Goal: Information Seeking & Learning: Learn about a topic

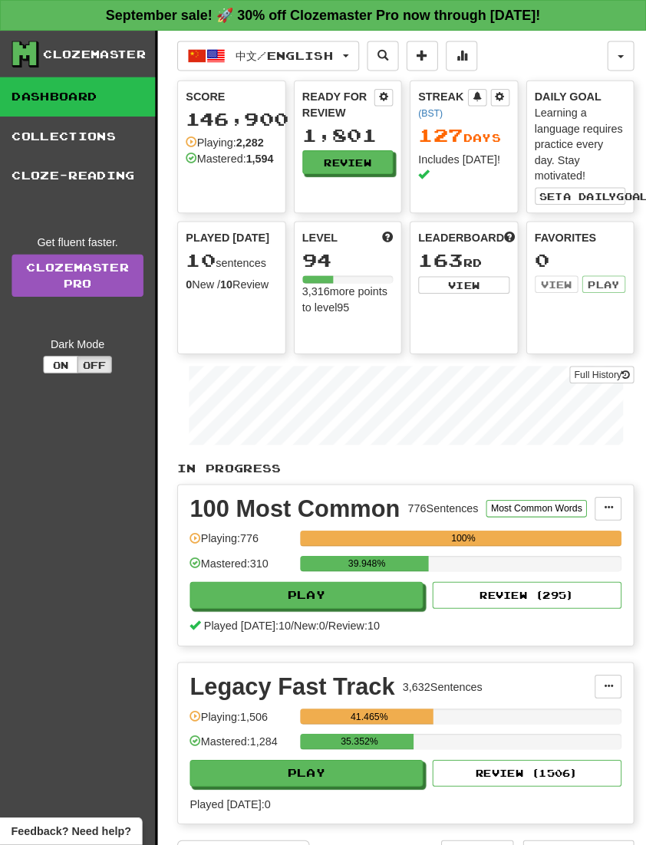
scroll to position [2, 0]
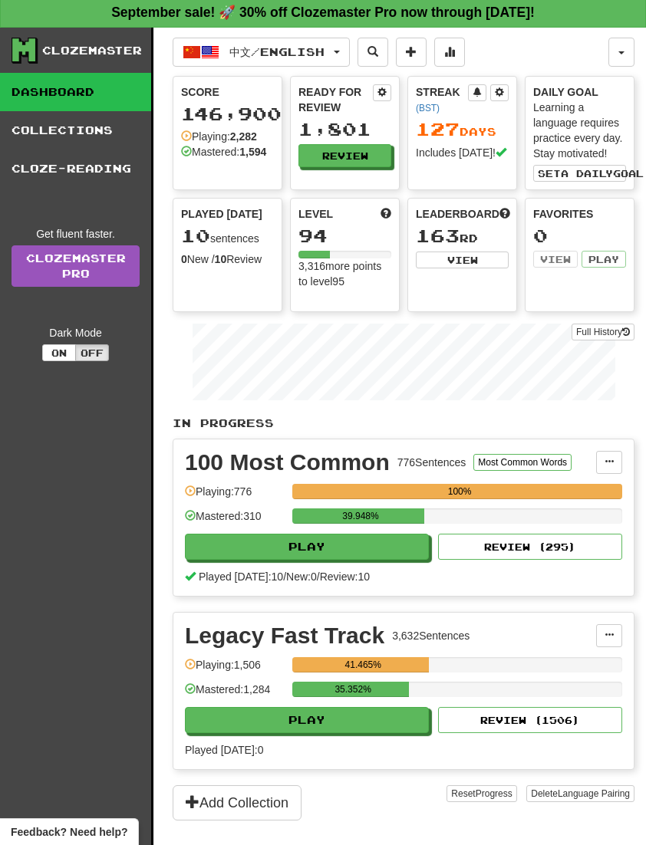
click at [325, 56] on span "中文 / English" at bounding box center [276, 51] width 95 height 13
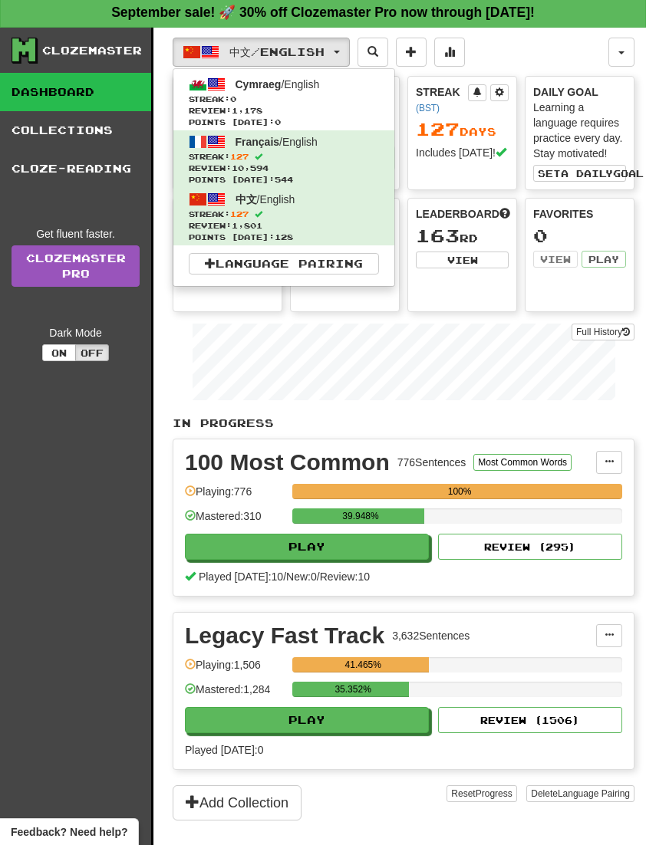
click at [340, 105] on span "Review: 1,178" at bounding box center [284, 111] width 190 height 12
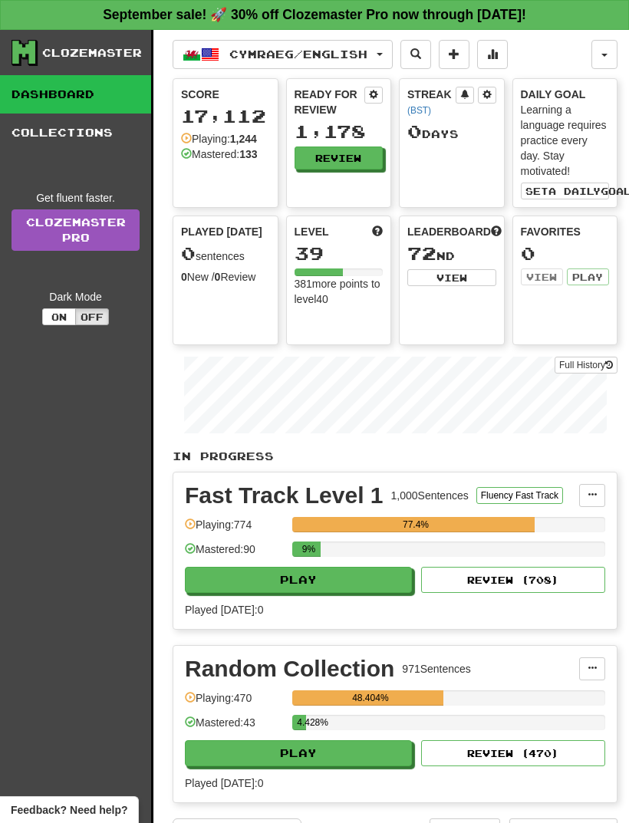
click at [360, 587] on button "Play" at bounding box center [298, 580] width 227 height 26
select select "**"
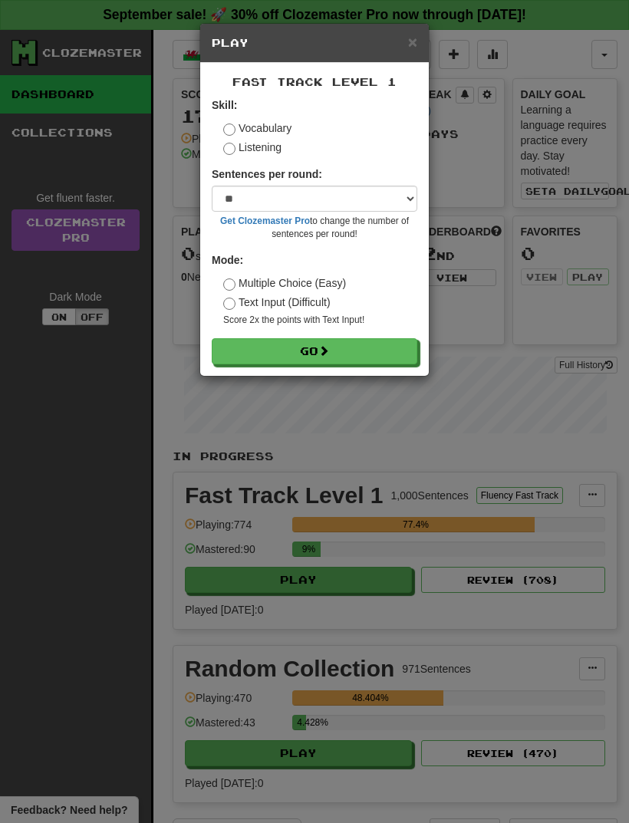
click at [321, 360] on button "Go" at bounding box center [315, 351] width 206 height 26
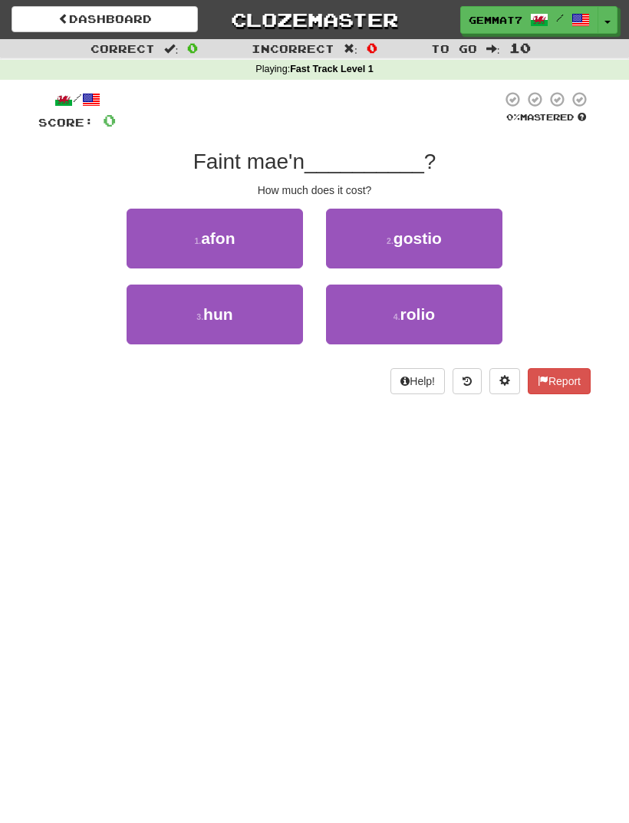
click at [473, 232] on button "2 . gostio" at bounding box center [414, 239] width 176 height 60
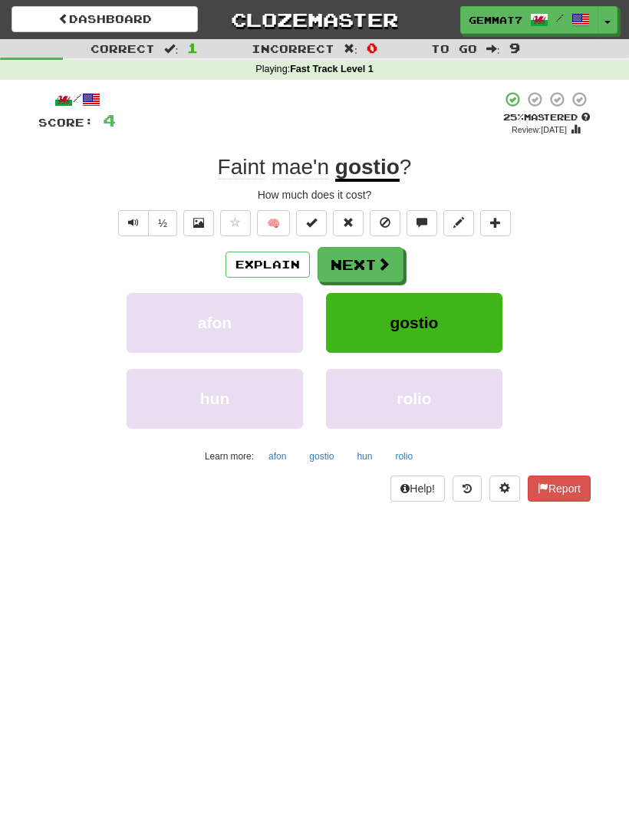
click at [281, 272] on button "Explain" at bounding box center [268, 265] width 84 height 26
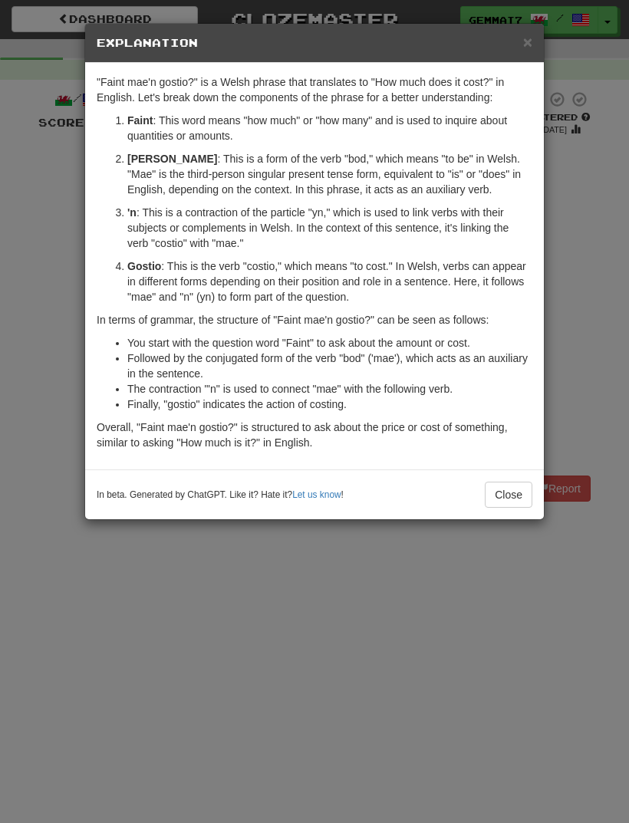
click at [38, 477] on div "× Explanation "Faint mae'n gostio?" is a Welsh phrase that translates to "How m…" at bounding box center [314, 411] width 629 height 823
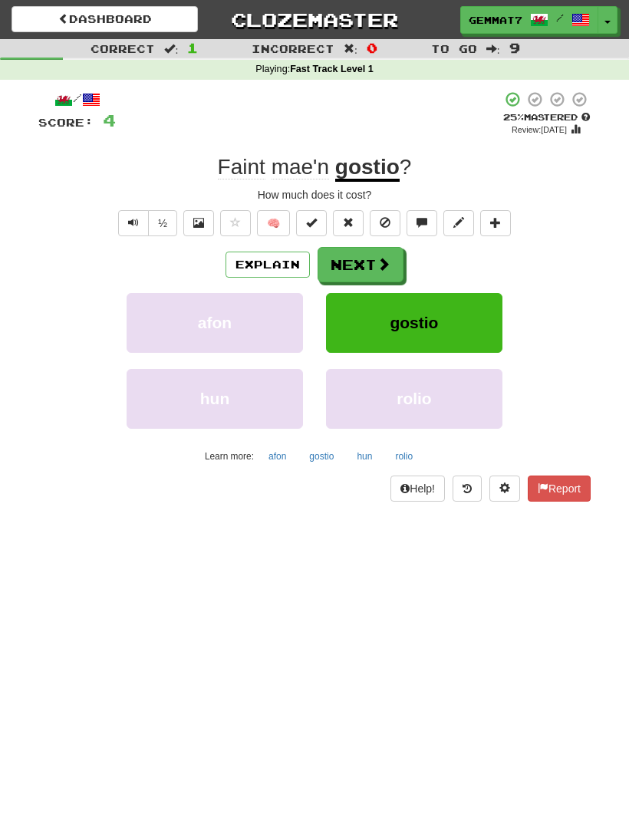
click at [387, 269] on span at bounding box center [384, 264] width 14 height 14
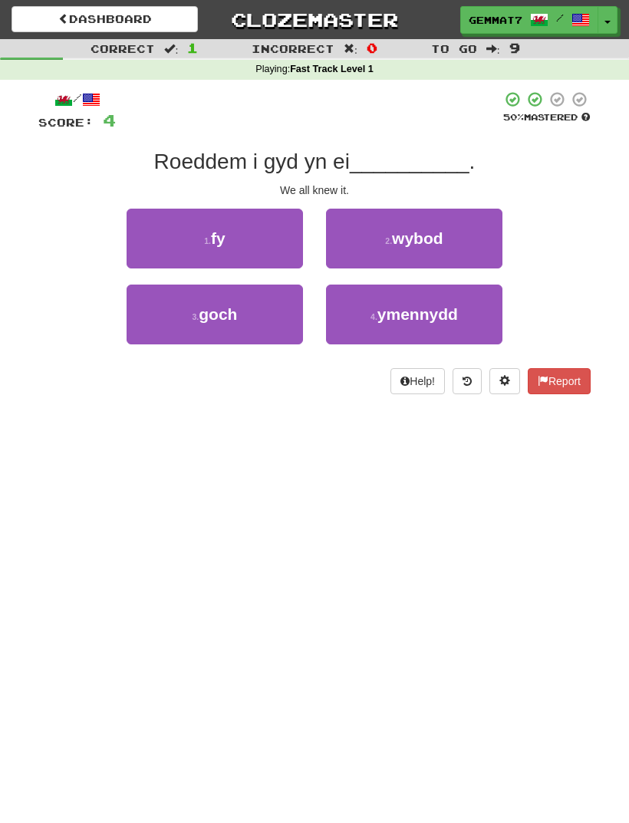
click at [468, 236] on button "2 . wybod" at bounding box center [414, 239] width 176 height 60
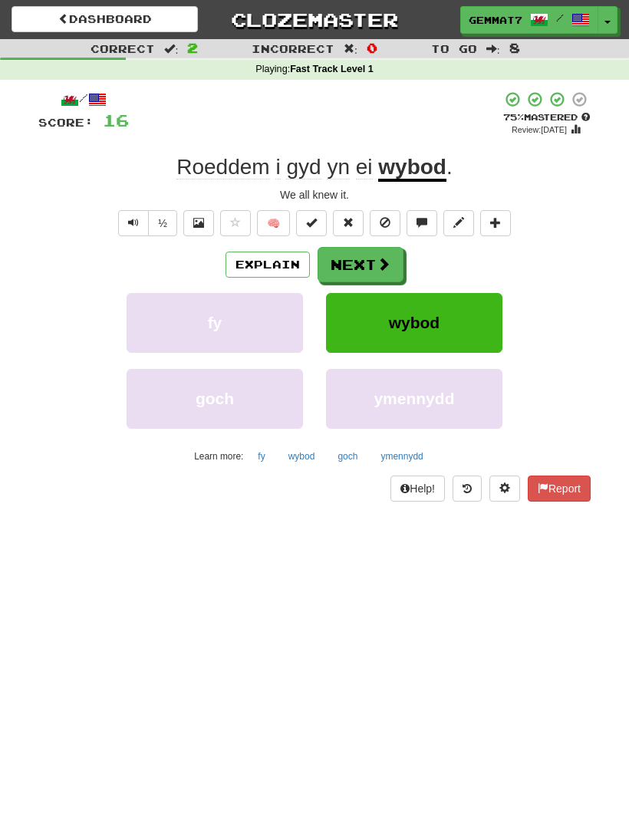
click at [292, 262] on button "Explain" at bounding box center [268, 265] width 84 height 26
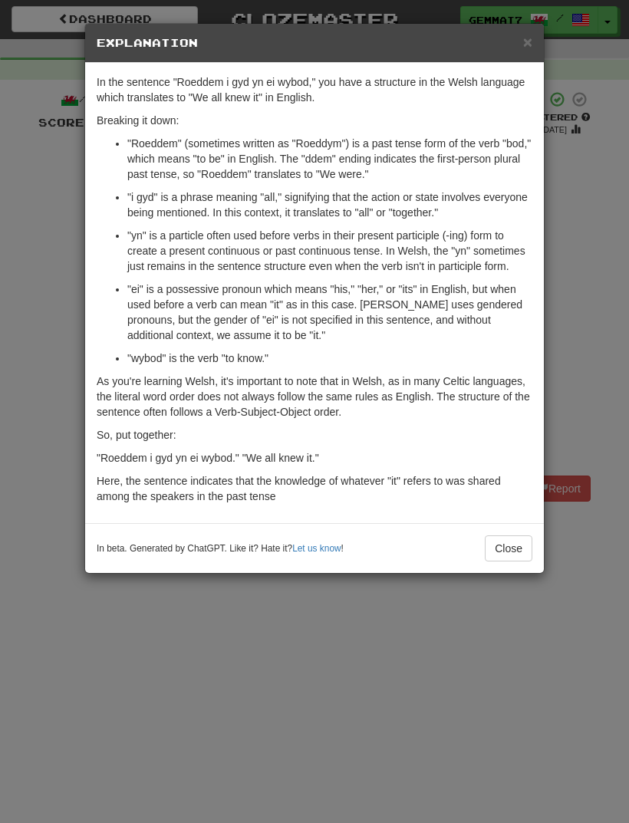
click at [26, 476] on div "× Explanation In the sentence "Roeddem i gyd yn ei wybod," you have a structure…" at bounding box center [314, 411] width 629 height 823
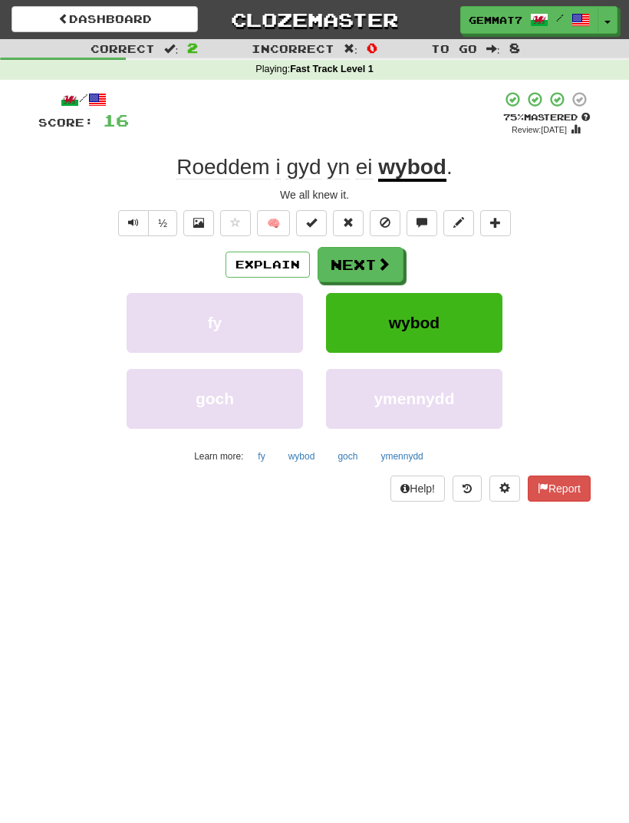
click at [377, 264] on span at bounding box center [384, 264] width 14 height 14
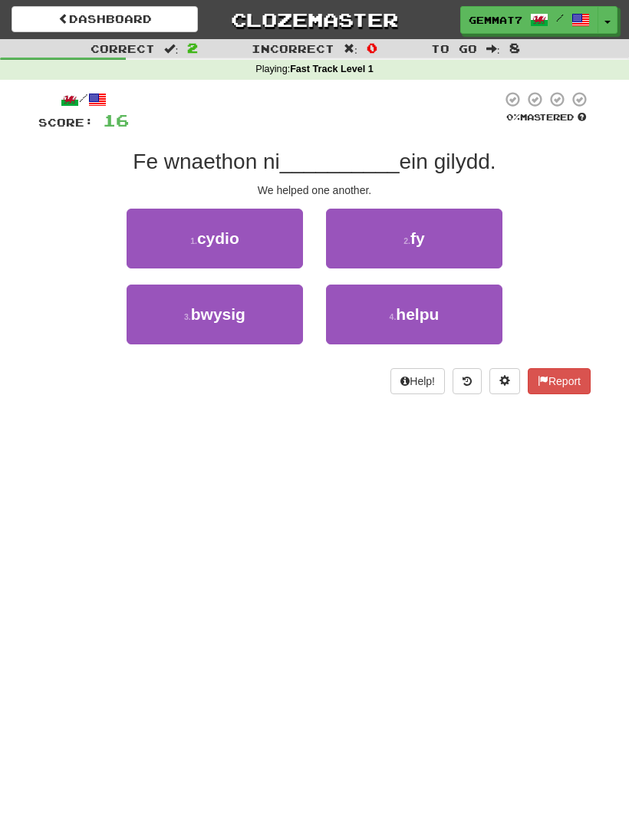
click at [435, 318] on span "helpu" at bounding box center [417, 314] width 43 height 18
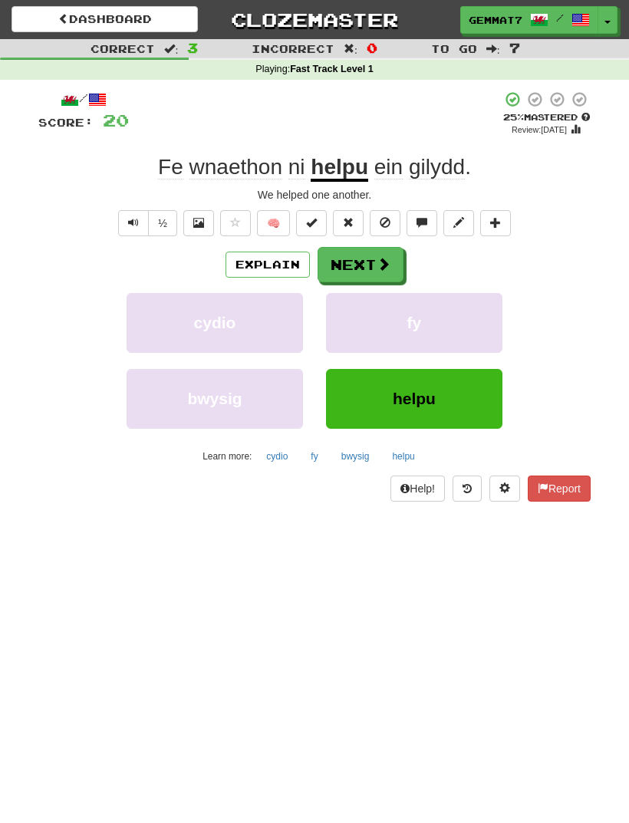
click at [360, 278] on button "Next" at bounding box center [361, 264] width 86 height 35
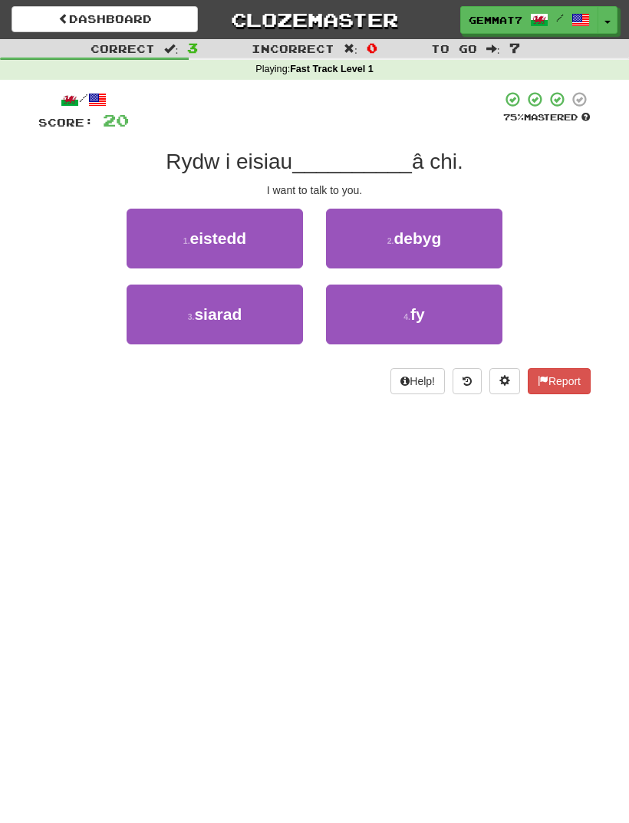
click at [210, 318] on span "siarad" at bounding box center [218, 314] width 48 height 18
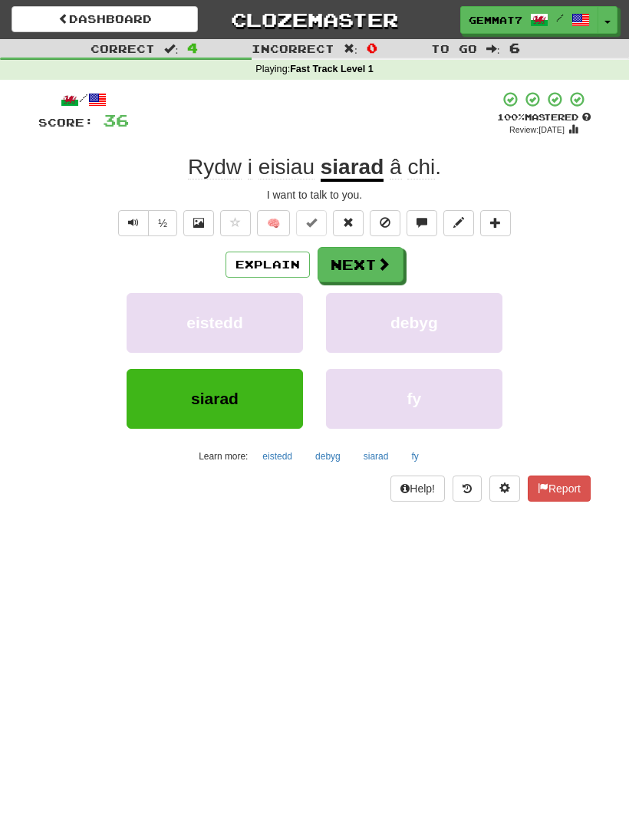
click at [377, 269] on span at bounding box center [384, 264] width 14 height 14
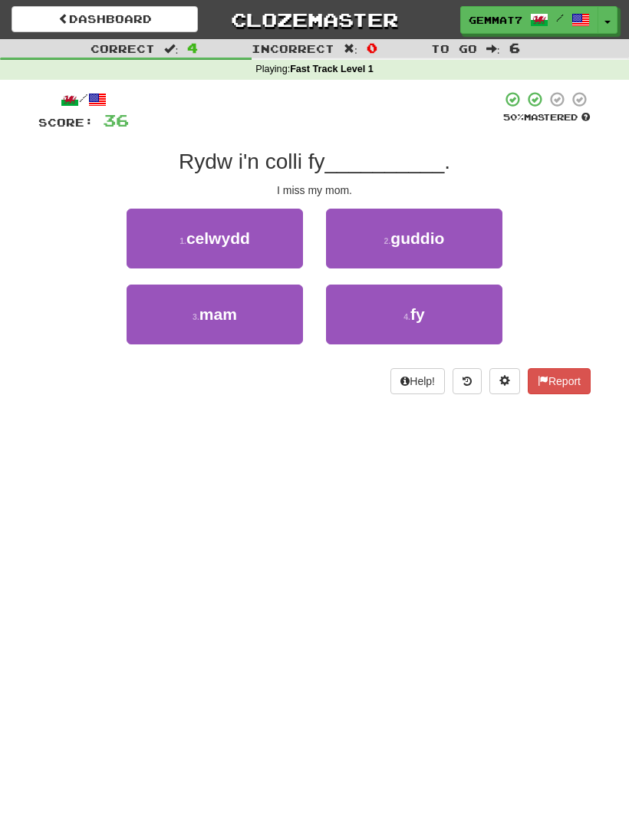
click at [238, 323] on button "3 . mam" at bounding box center [215, 315] width 176 height 60
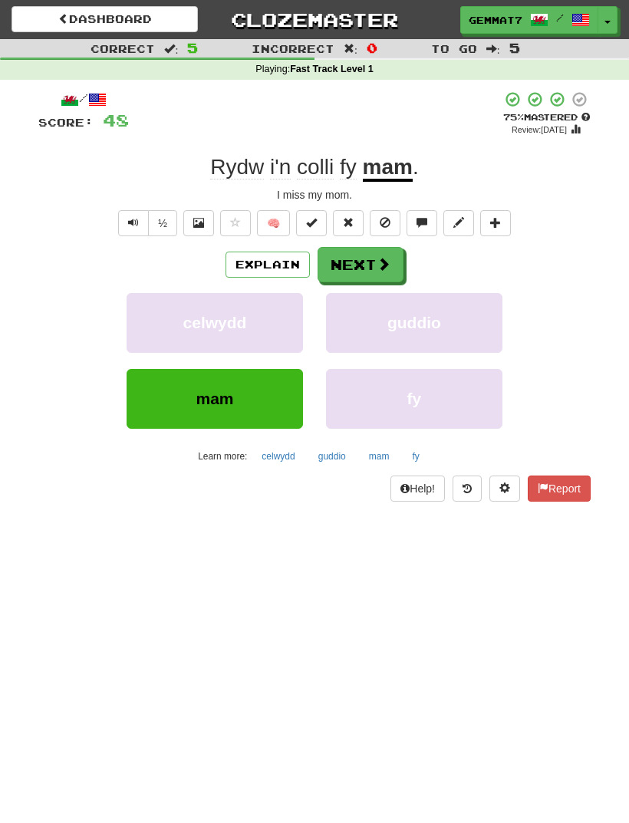
click at [377, 259] on span at bounding box center [384, 264] width 14 height 14
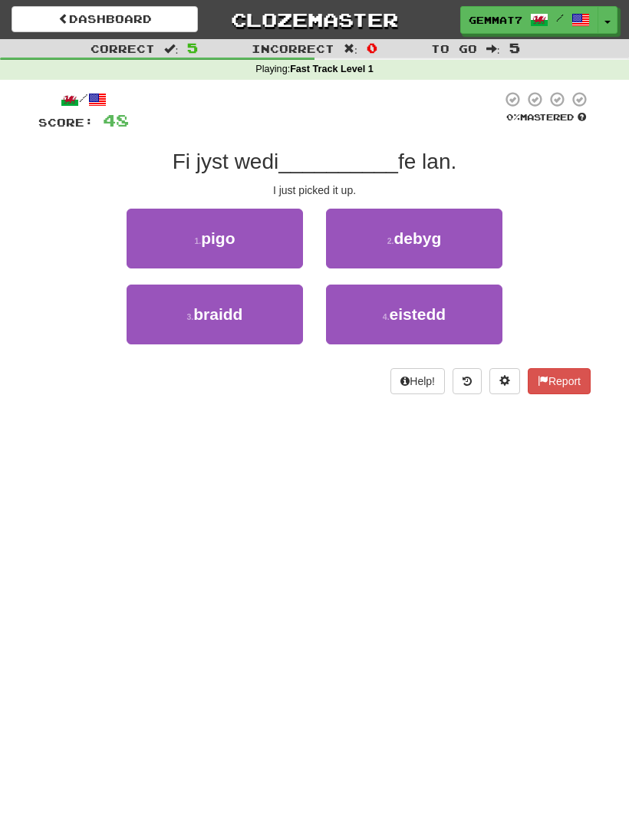
click at [249, 227] on button "1 . pigo" at bounding box center [215, 239] width 176 height 60
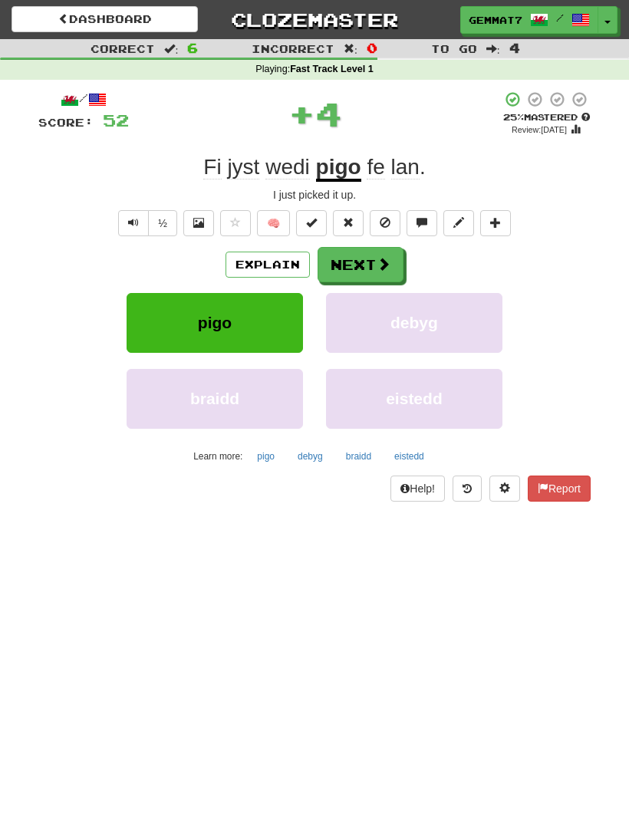
click at [280, 254] on button "Explain" at bounding box center [268, 265] width 84 height 26
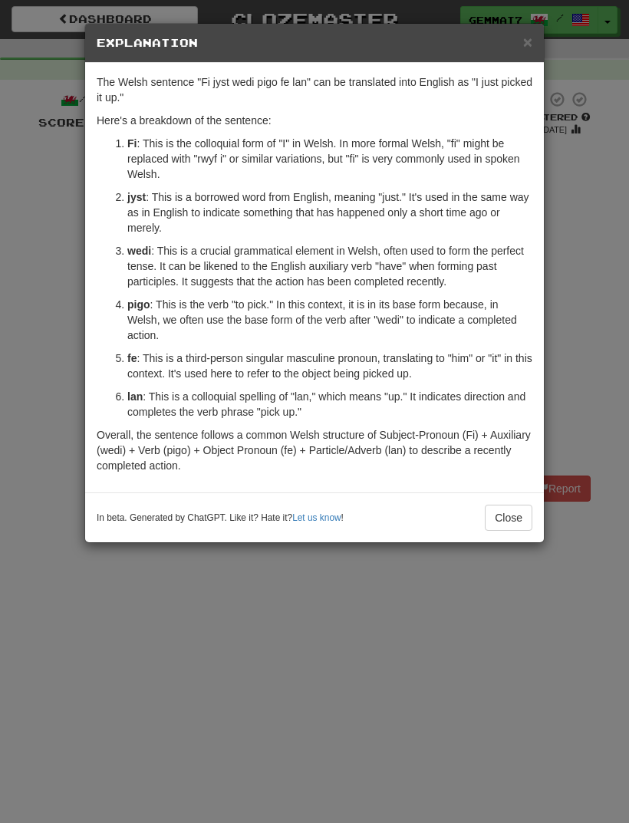
click at [27, 484] on div "× Explanation The Welsh sentence "Fi jyst wedi pigo fe lan" can be translated i…" at bounding box center [314, 411] width 629 height 823
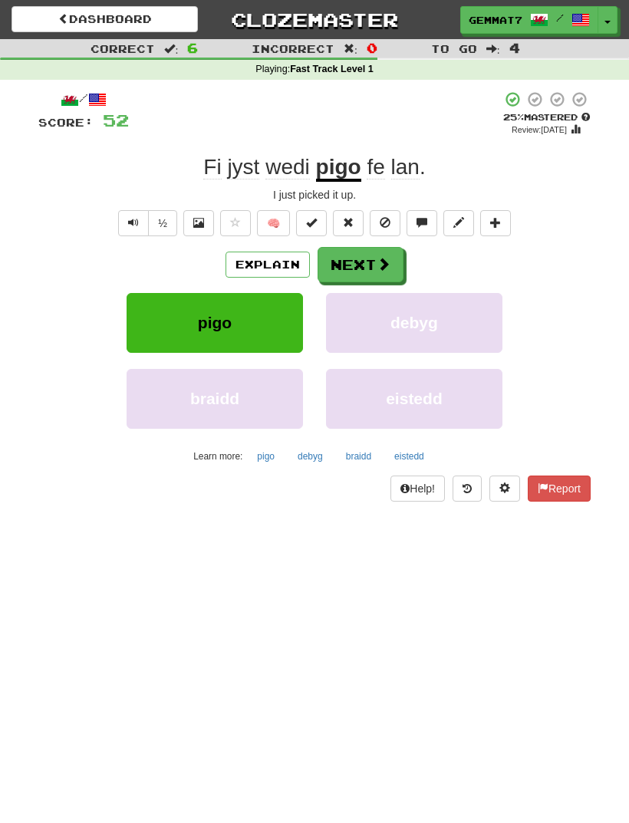
click at [370, 277] on button "Next" at bounding box center [361, 264] width 86 height 35
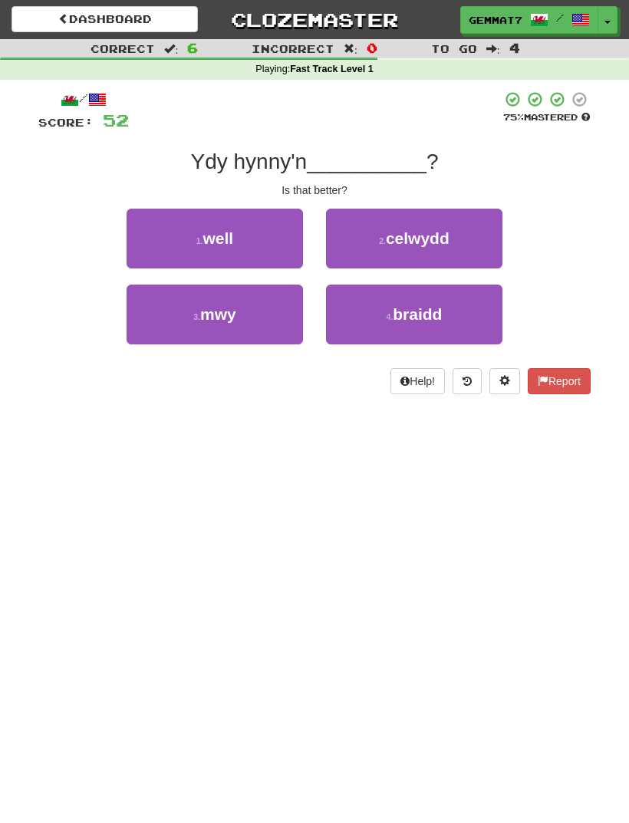
click at [251, 236] on button "1 . well" at bounding box center [215, 239] width 176 height 60
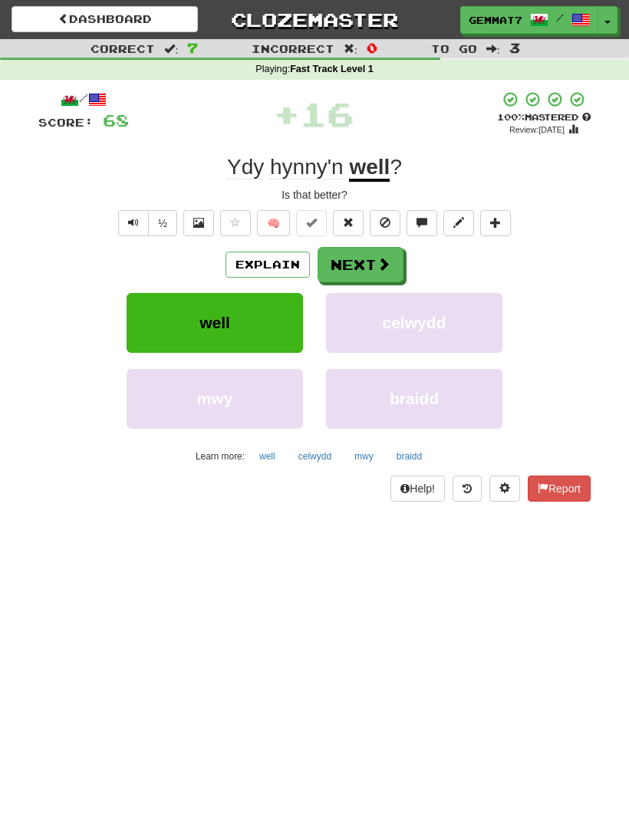
click at [367, 266] on button "Next" at bounding box center [361, 264] width 86 height 35
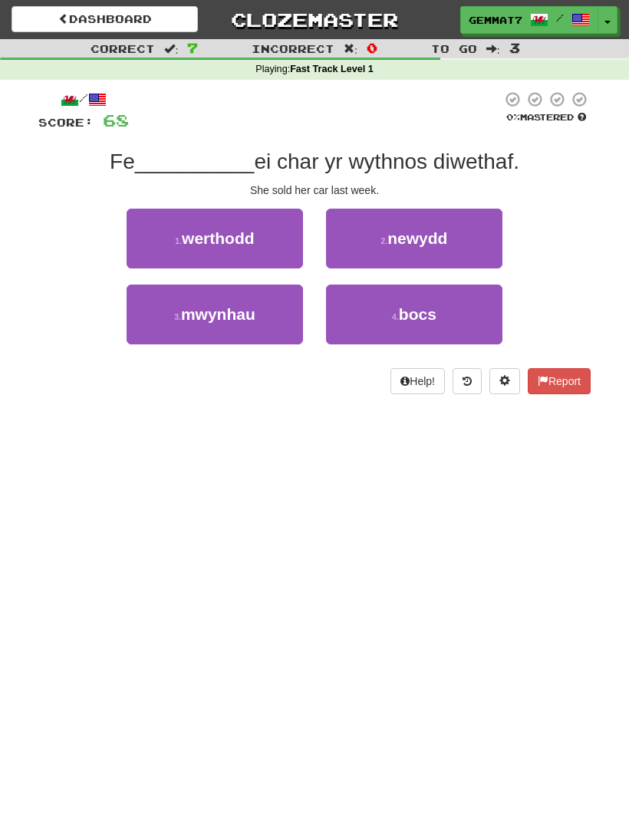
click at [271, 224] on button "1 . werthodd" at bounding box center [215, 239] width 176 height 60
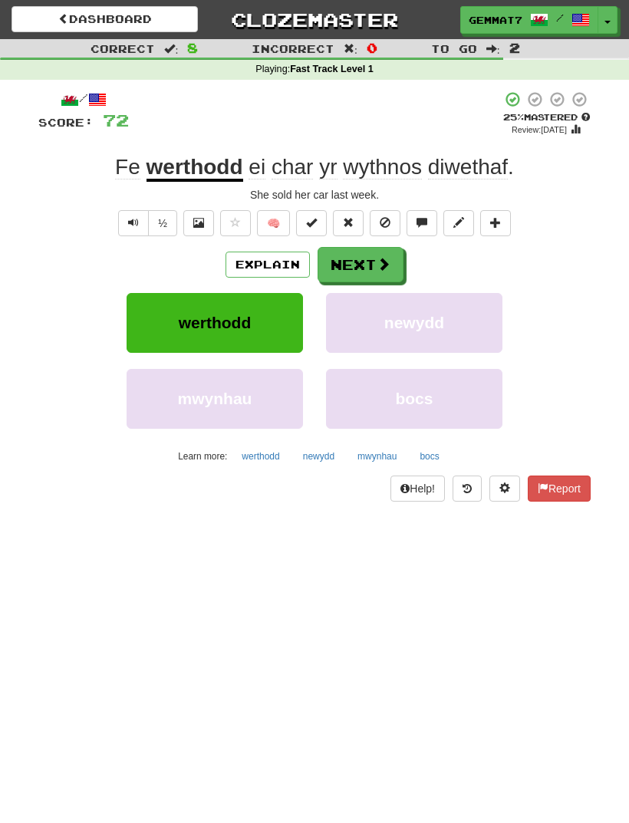
click at [366, 271] on button "Next" at bounding box center [361, 264] width 86 height 35
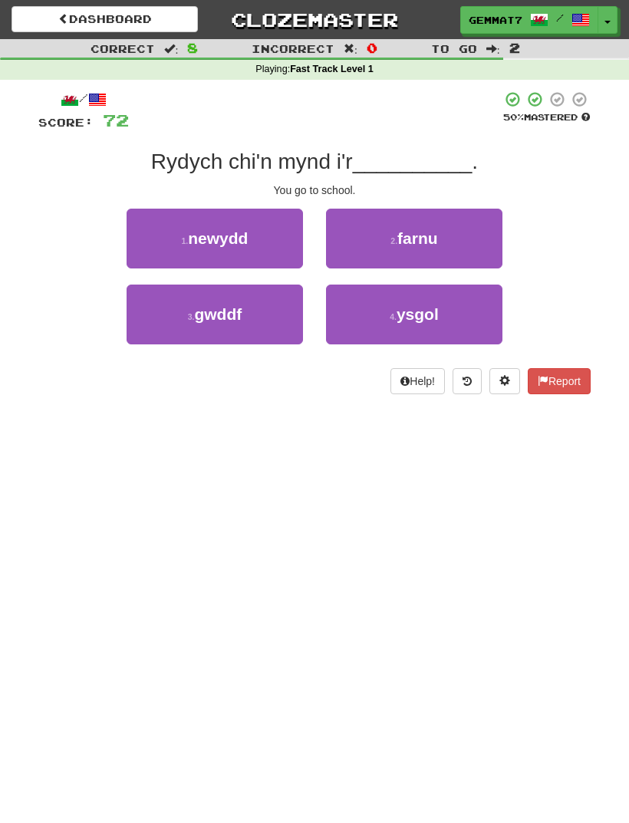
click at [397, 329] on button "4 . ysgol" at bounding box center [414, 315] width 176 height 60
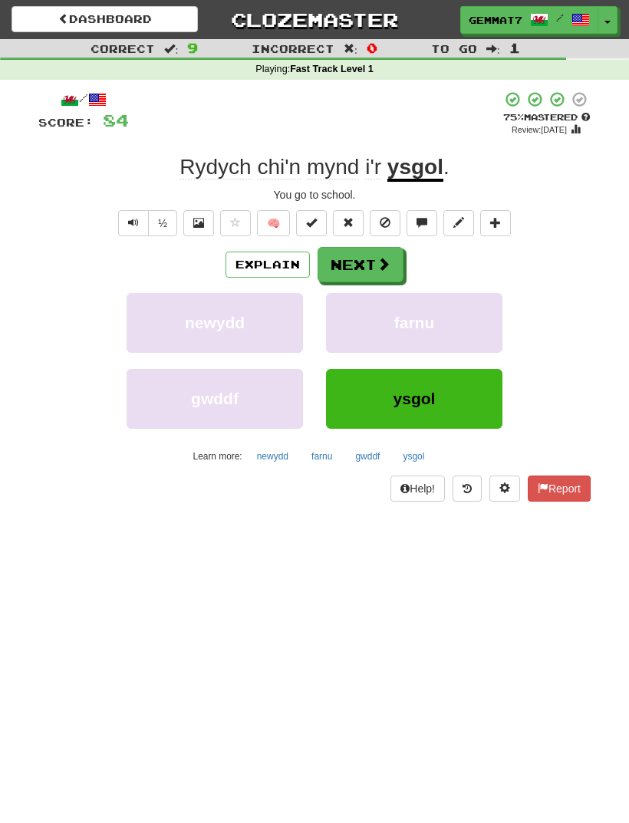
click at [360, 277] on button "Next" at bounding box center [361, 264] width 86 height 35
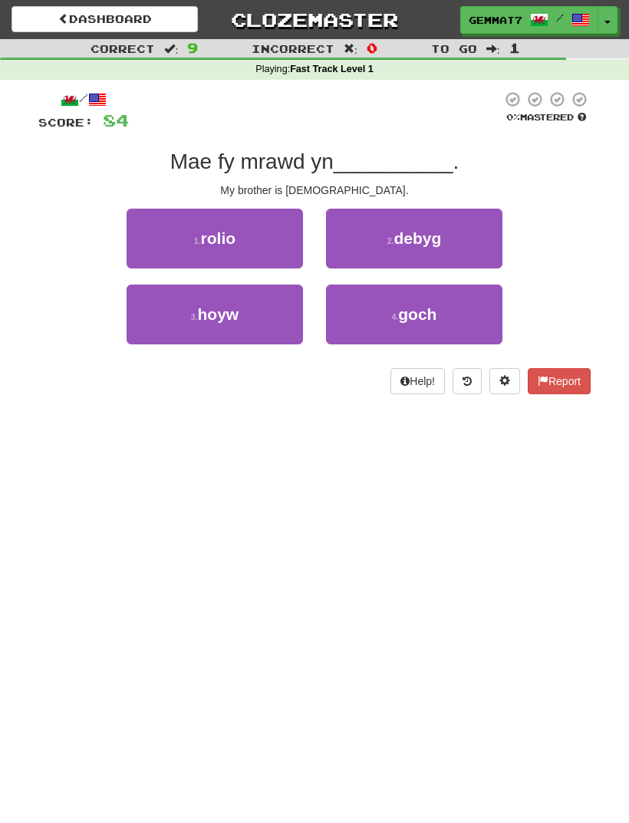
click at [244, 319] on button "3 . hoyw" at bounding box center [215, 315] width 176 height 60
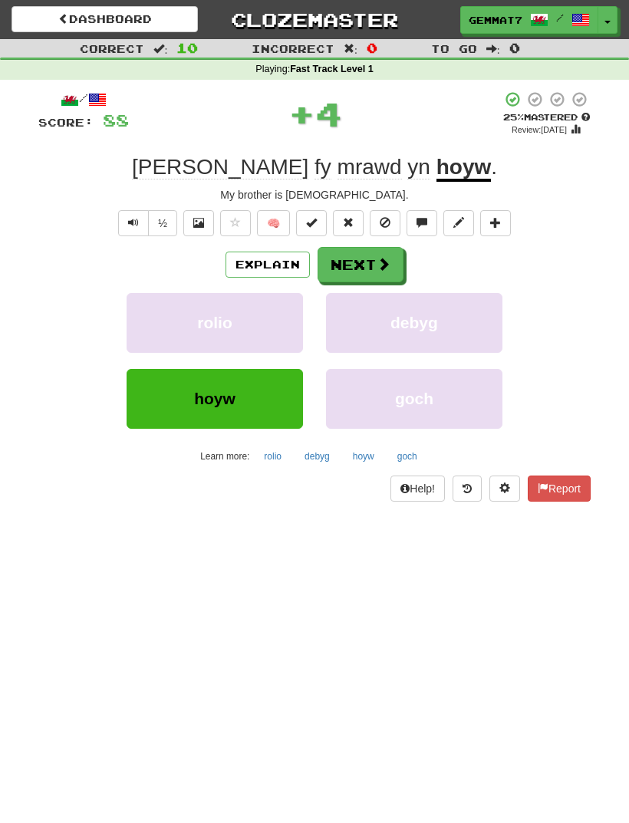
click at [377, 454] on button "hoyw" at bounding box center [363, 456] width 38 height 23
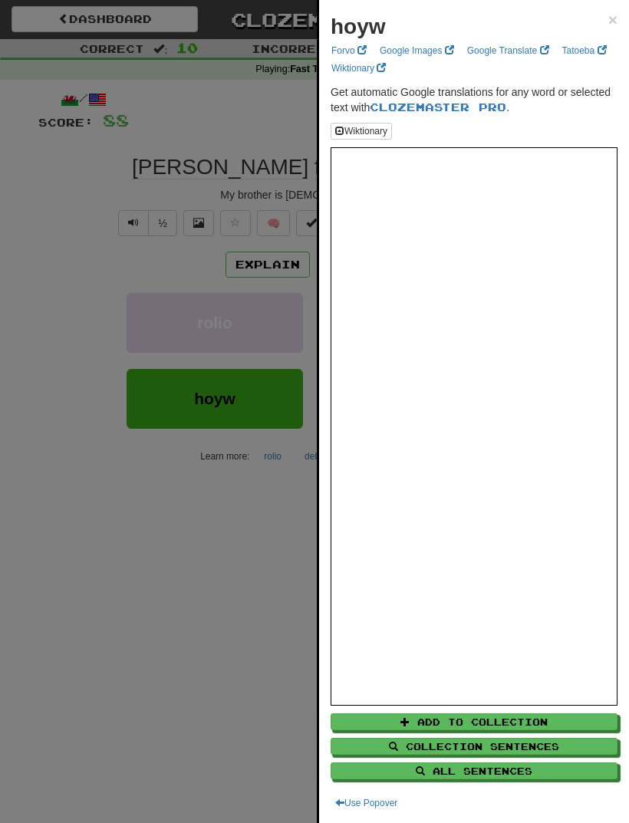
click at [21, 505] on div at bounding box center [314, 411] width 629 height 823
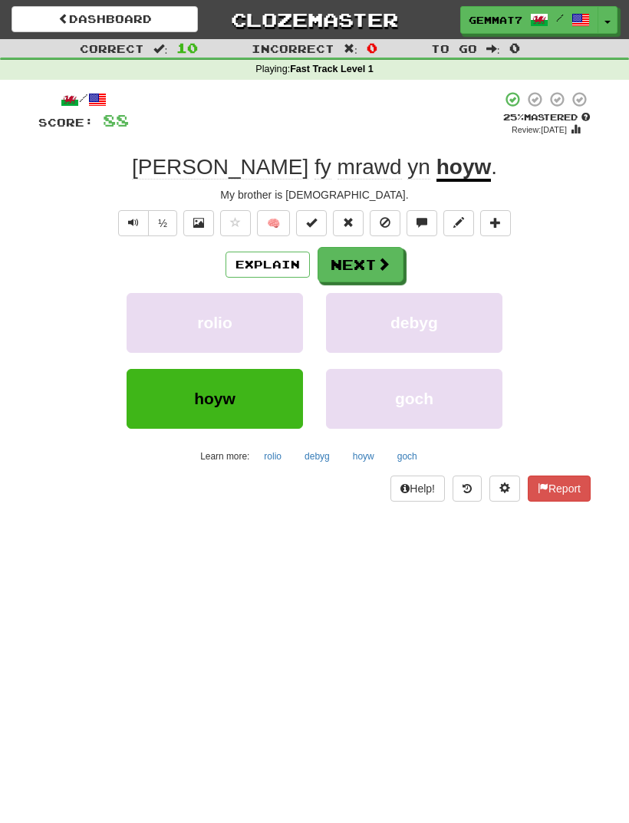
click at [371, 264] on button "Next" at bounding box center [361, 264] width 86 height 35
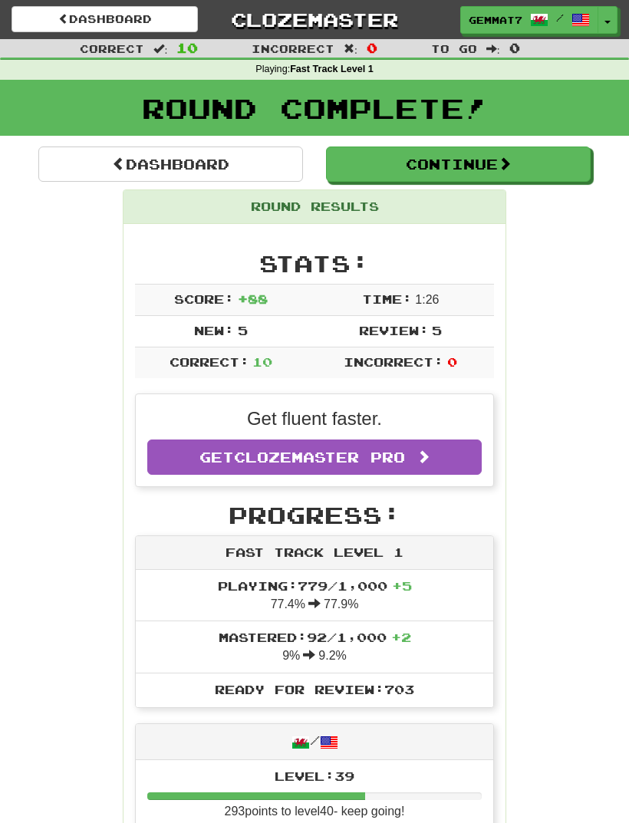
click at [511, 163] on span at bounding box center [505, 164] width 14 height 14
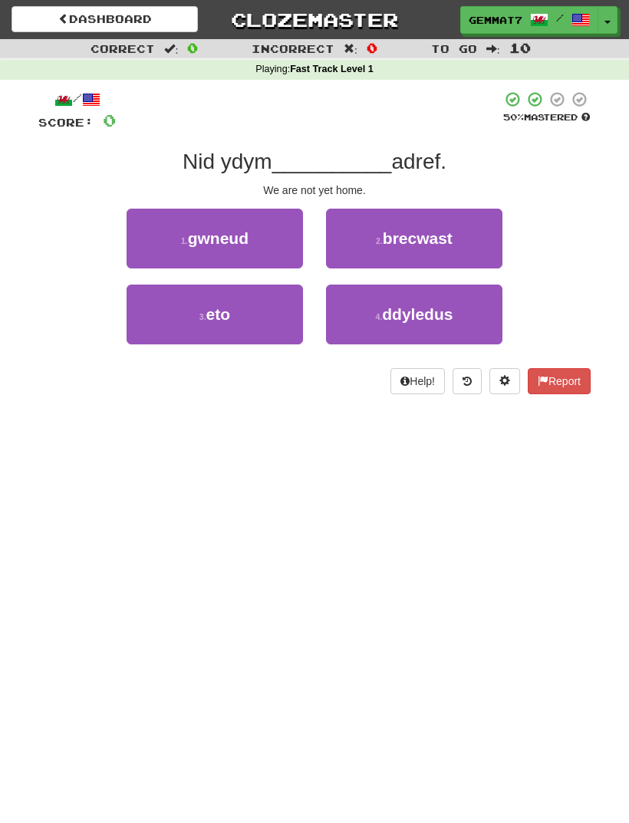
click at [258, 319] on button "3 . eto" at bounding box center [215, 315] width 176 height 60
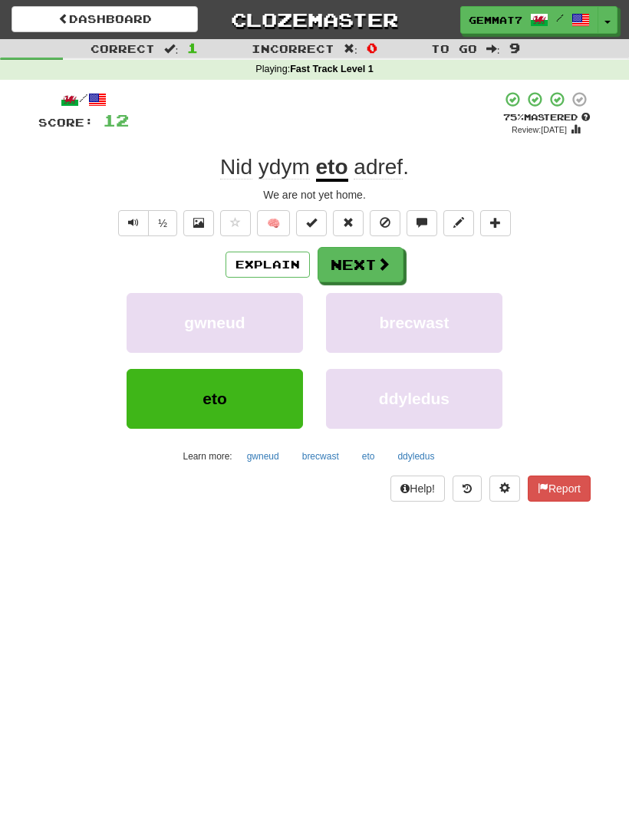
click at [379, 275] on button "Next" at bounding box center [361, 264] width 86 height 35
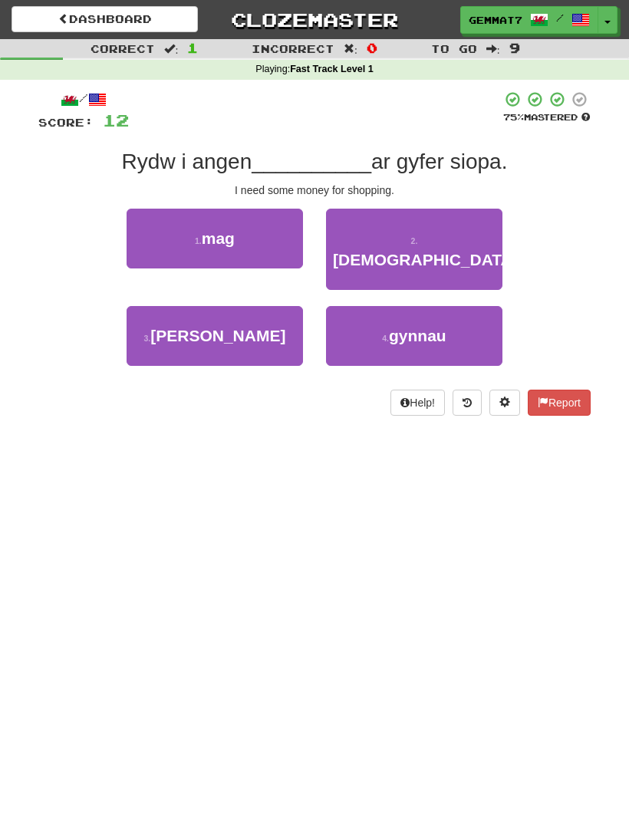
click at [446, 228] on button "2 . arian" at bounding box center [414, 249] width 176 height 81
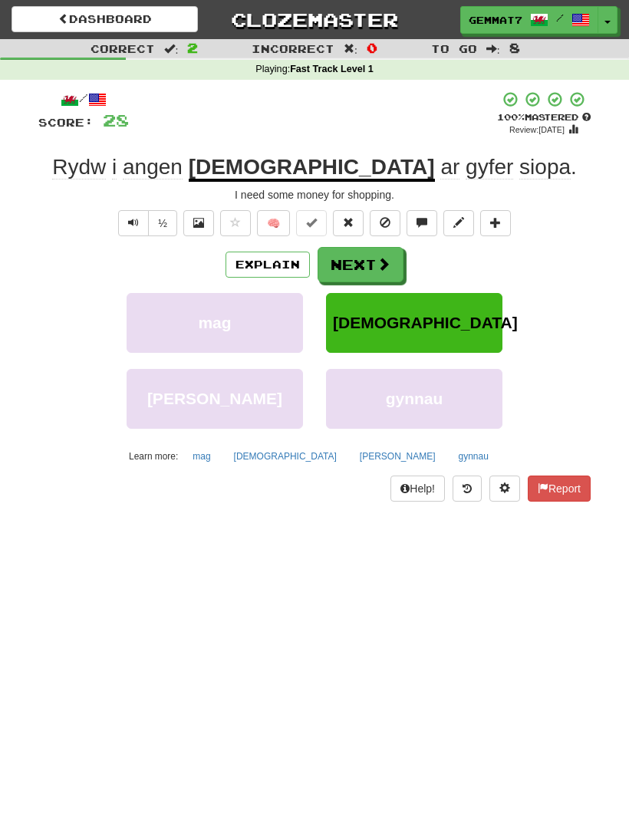
click at [374, 264] on button "Next" at bounding box center [361, 264] width 86 height 35
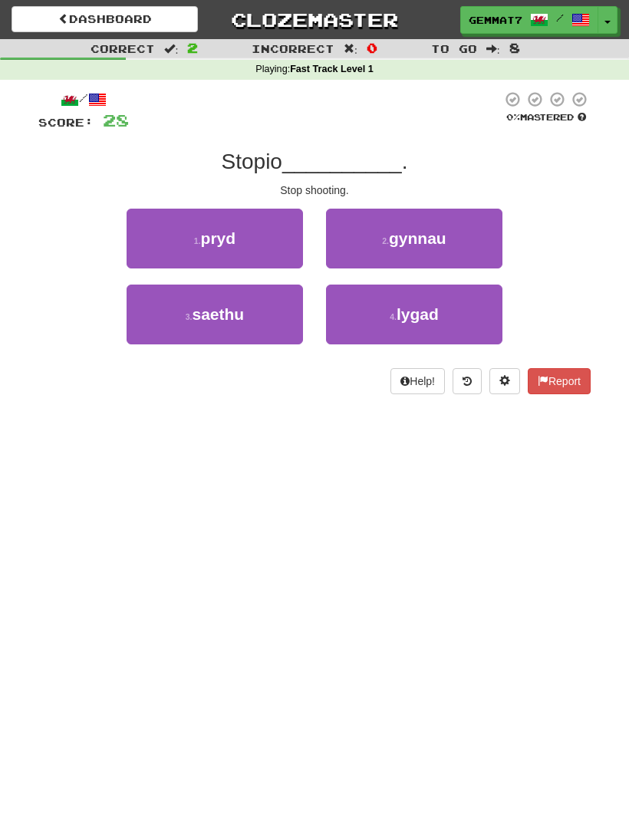
click at [238, 327] on button "3 . saethu" at bounding box center [215, 315] width 176 height 60
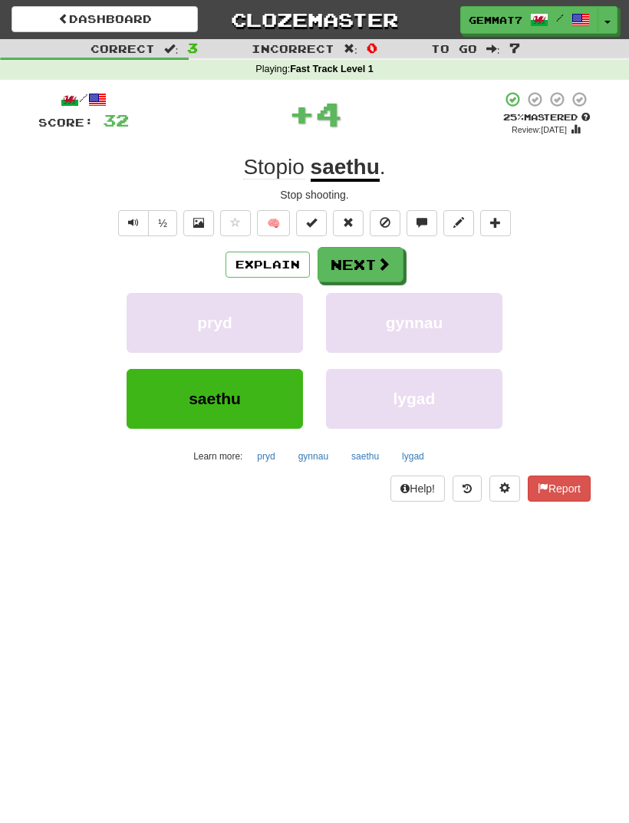
click at [325, 447] on button "gynnau" at bounding box center [313, 456] width 47 height 23
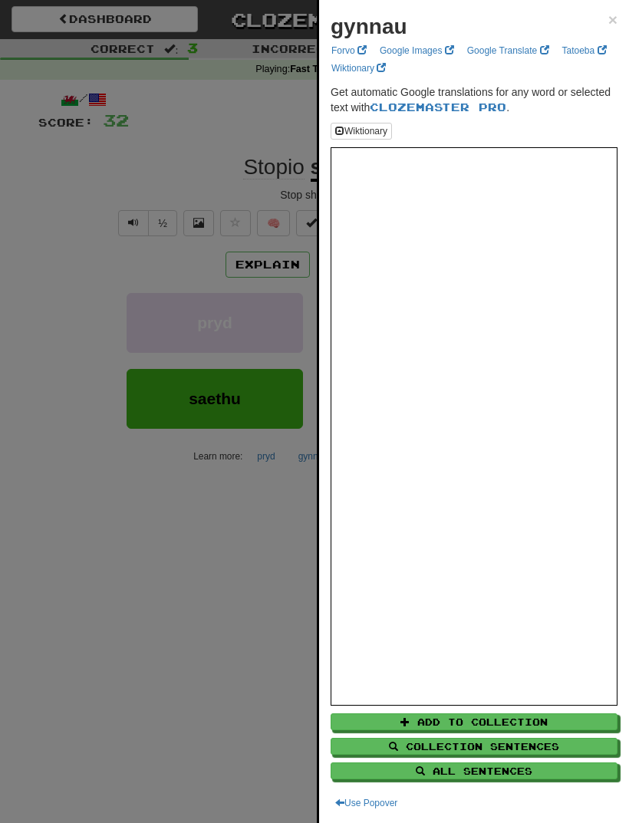
click at [17, 470] on div at bounding box center [314, 411] width 629 height 823
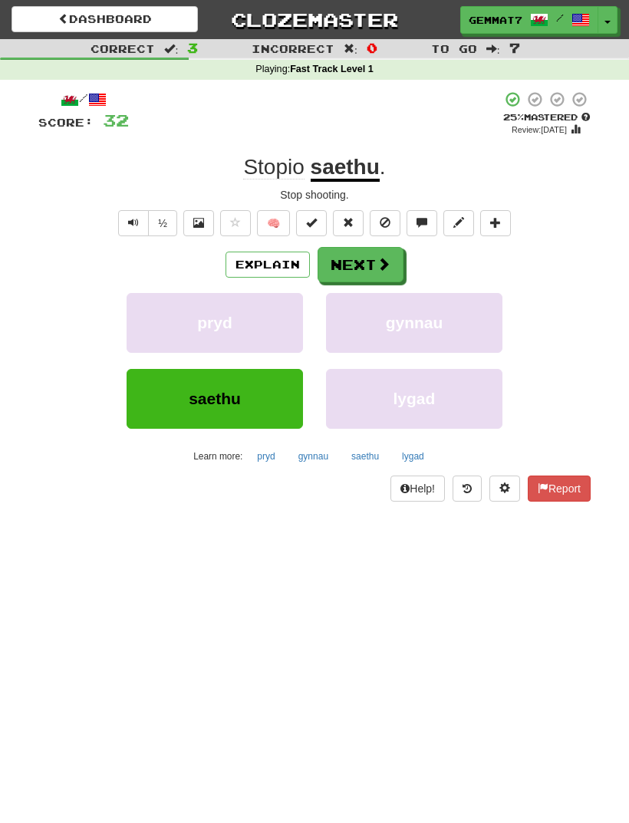
click at [374, 453] on button "saethu" at bounding box center [365, 456] width 44 height 23
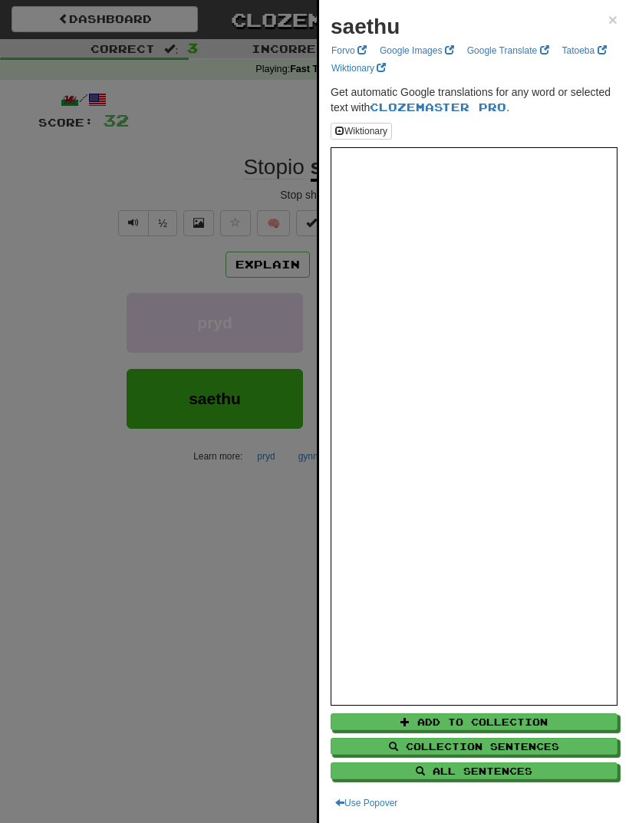
click at [40, 473] on div at bounding box center [314, 411] width 629 height 823
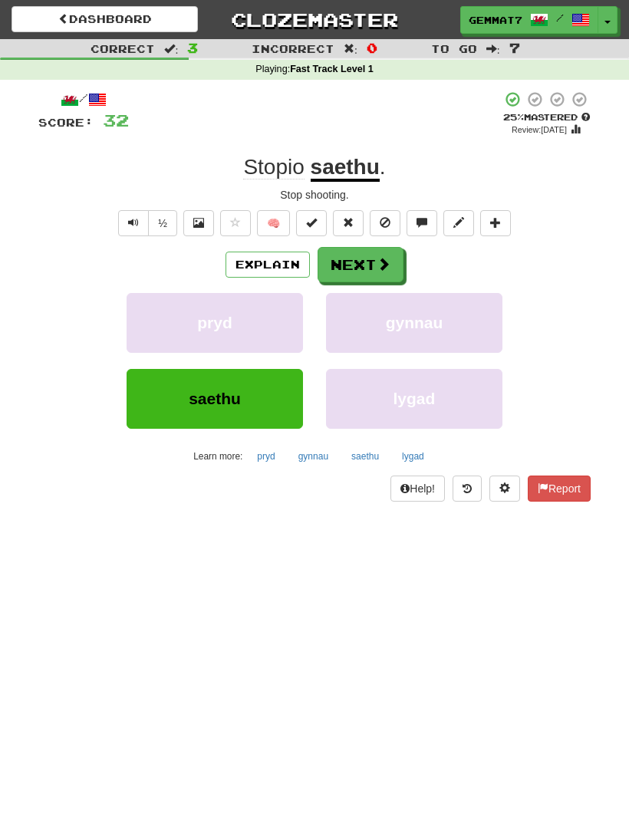
click at [374, 278] on button "Next" at bounding box center [361, 264] width 86 height 35
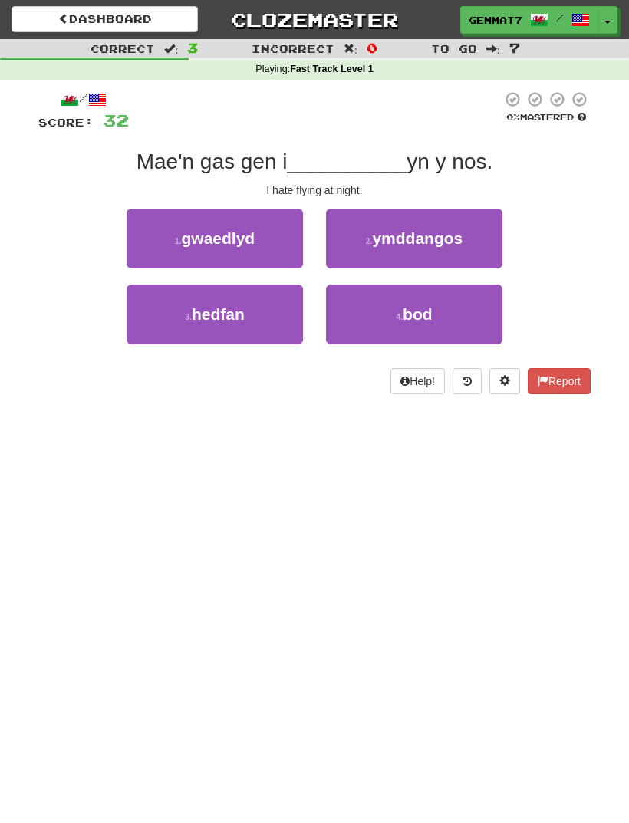
click at [179, 324] on button "3 . hedfan" at bounding box center [215, 315] width 176 height 60
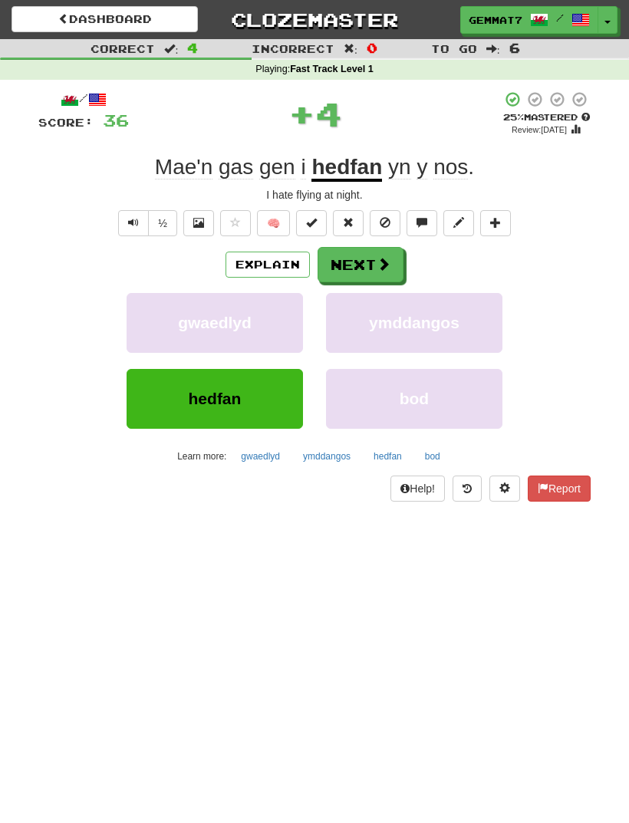
click at [267, 274] on button "Explain" at bounding box center [268, 265] width 84 height 26
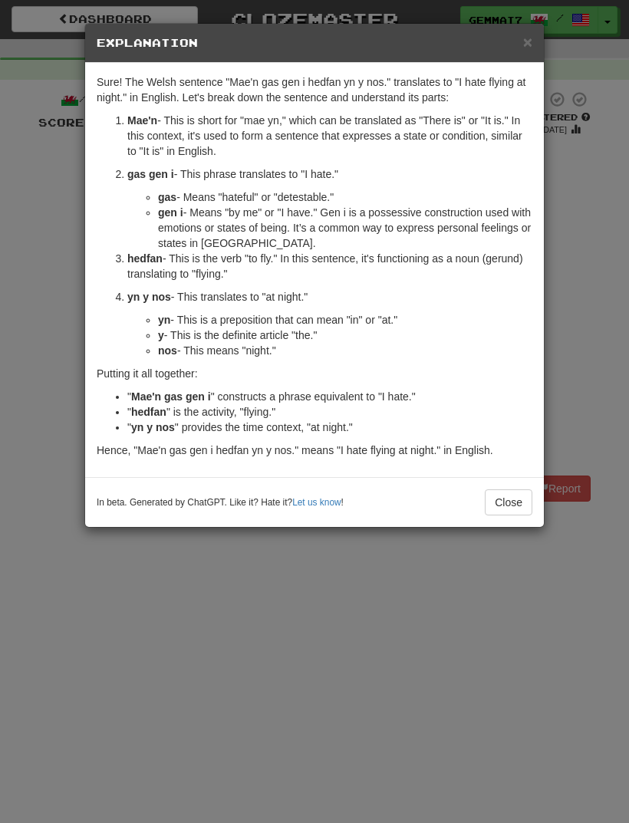
click at [37, 585] on div "× Explanation Sure! The Welsh sentence "Mae'n gas gen i hedfan yn y nos." trans…" at bounding box center [314, 411] width 629 height 823
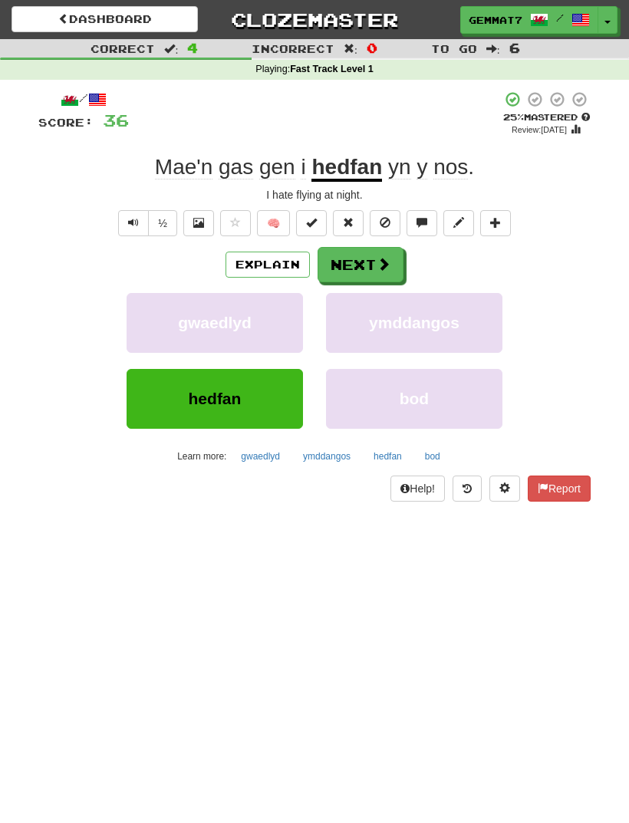
click at [388, 267] on span at bounding box center [384, 264] width 14 height 14
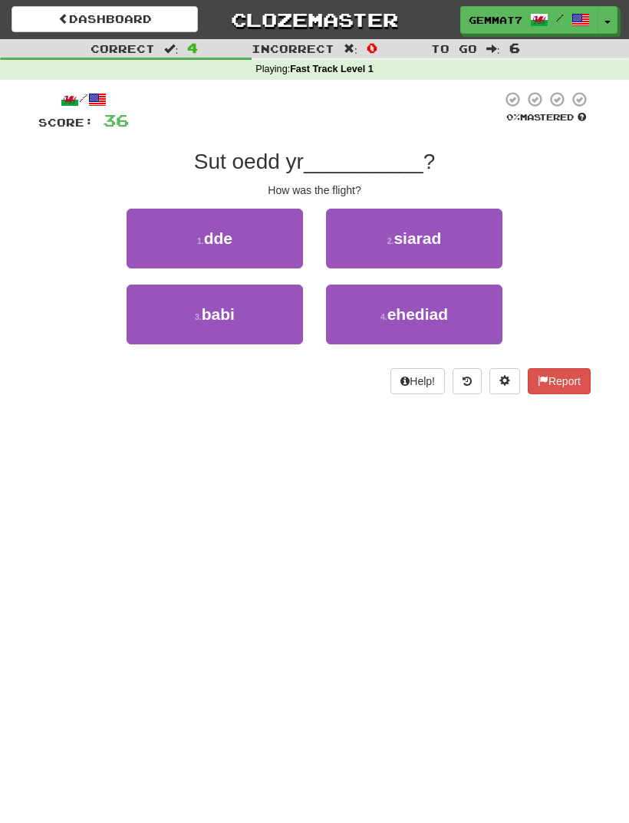
click at [379, 341] on button "4 . ehediad" at bounding box center [414, 315] width 176 height 60
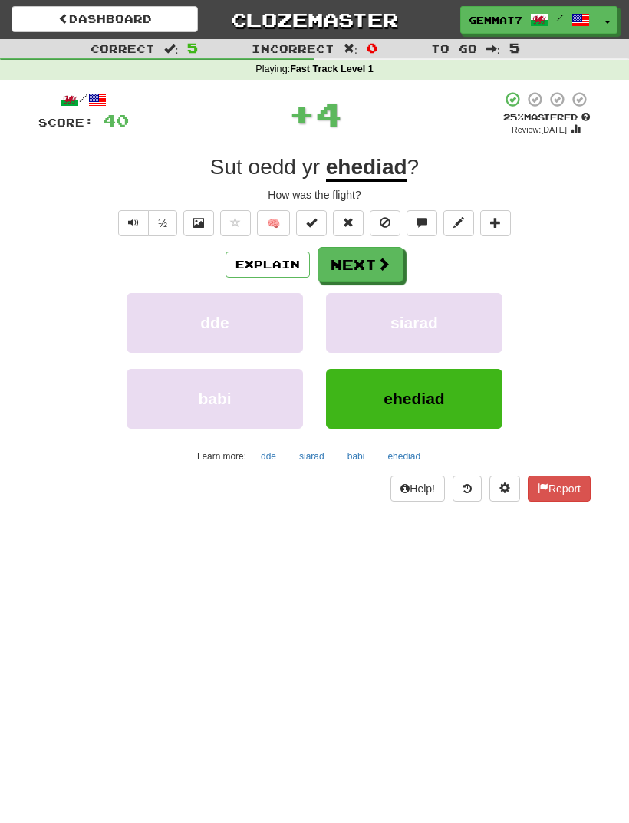
click at [401, 453] on button "ehediad" at bounding box center [404, 456] width 50 height 23
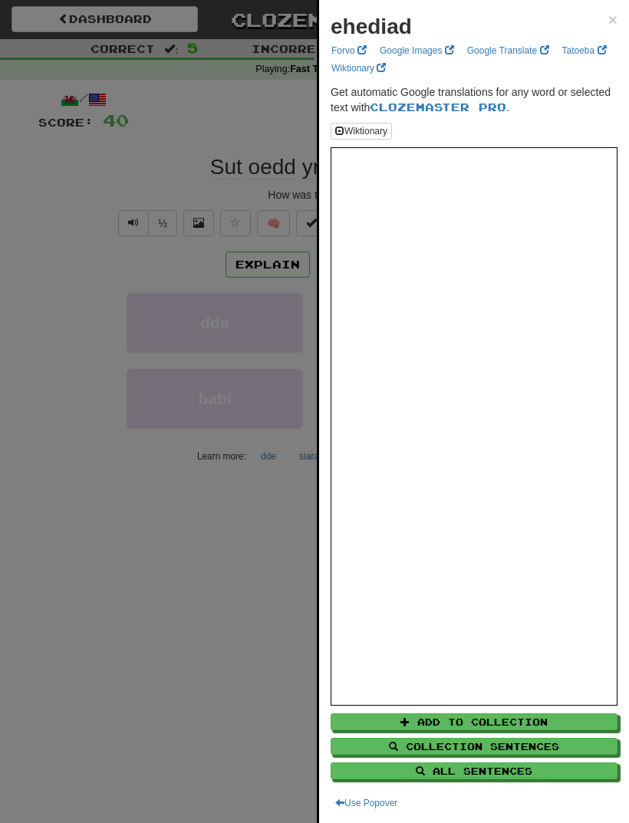
click at [170, 562] on div at bounding box center [314, 411] width 629 height 823
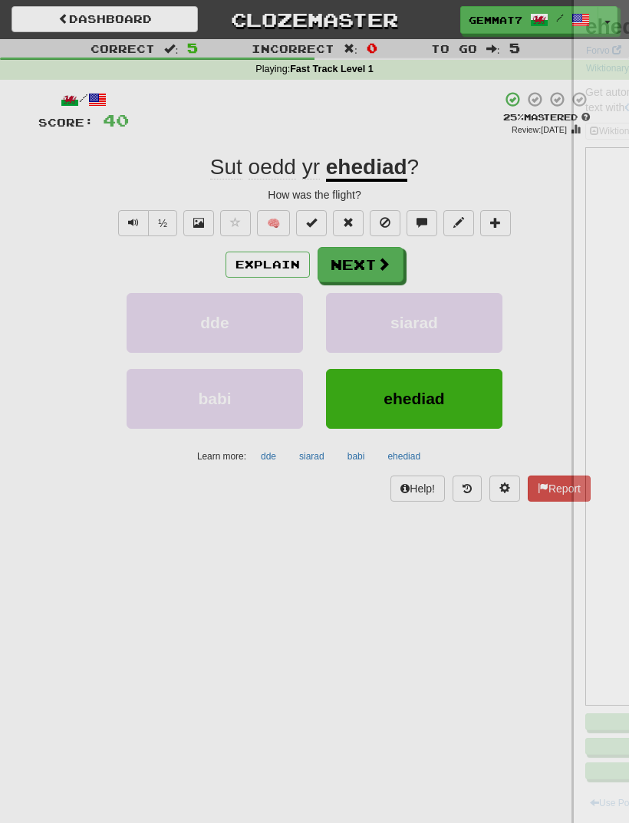
click at [247, 273] on button "Explain" at bounding box center [268, 265] width 84 height 26
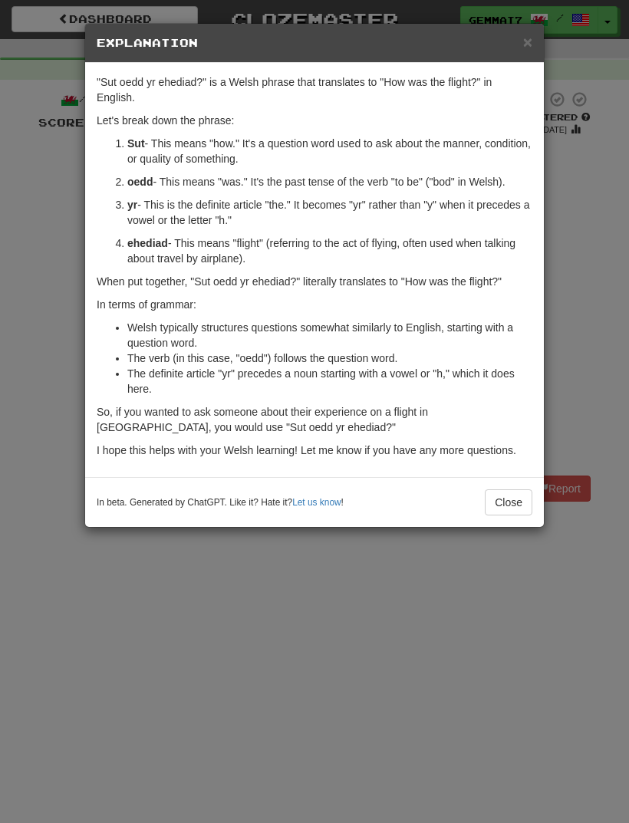
click at [116, 608] on div "× Explanation "Sut oedd yr ehediad?" is a Welsh phrase that translates to "How …" at bounding box center [314, 411] width 629 height 823
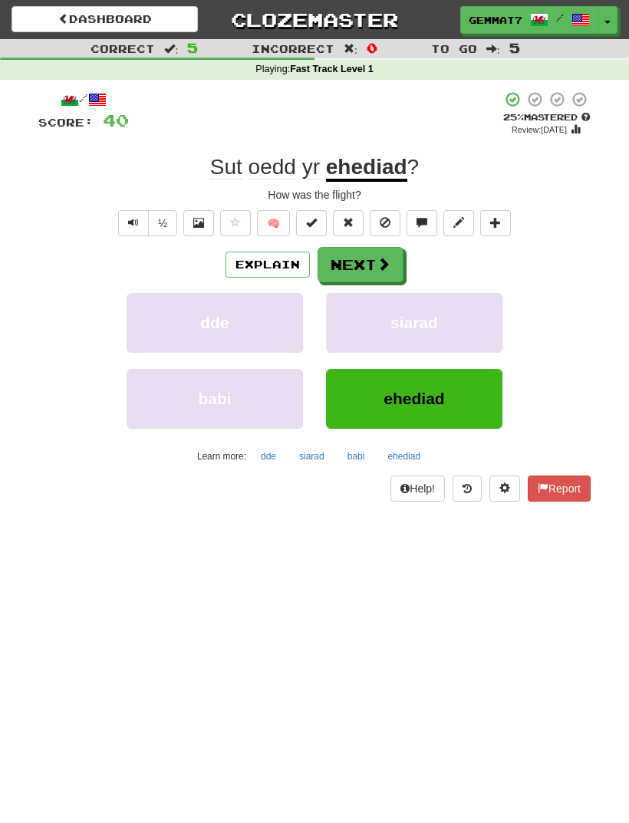
click at [361, 262] on button "Next" at bounding box center [361, 264] width 86 height 35
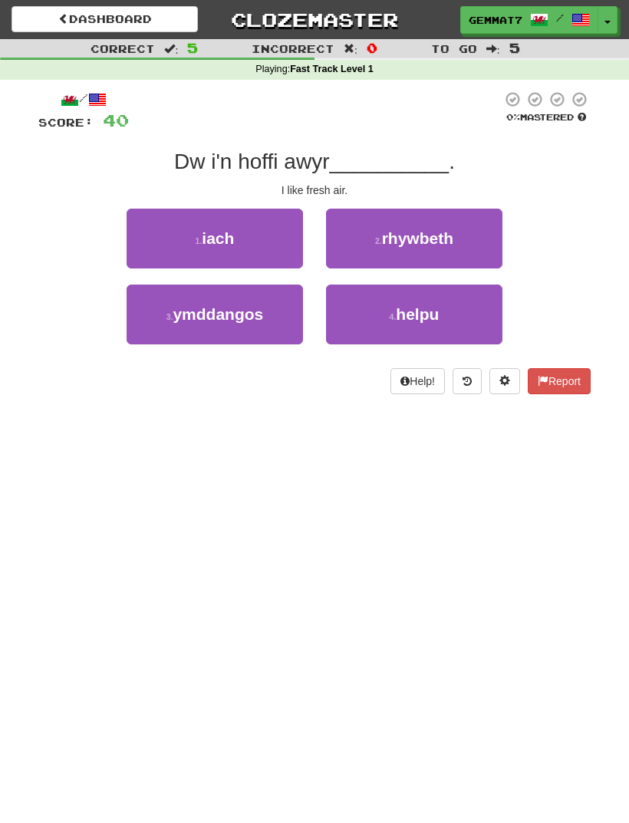
click at [183, 317] on span "ymddangos" at bounding box center [218, 314] width 91 height 18
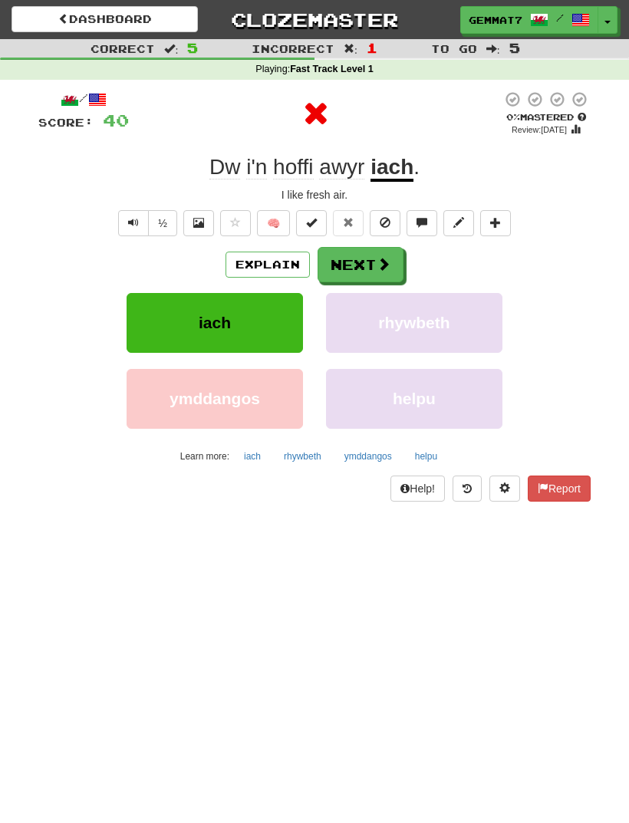
click at [252, 265] on button "Explain" at bounding box center [268, 265] width 84 height 26
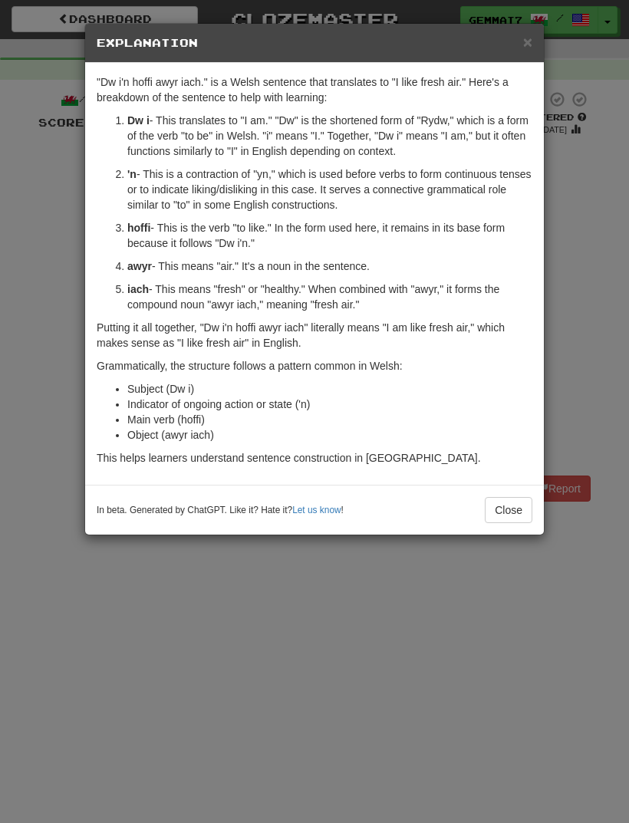
click at [77, 637] on div "× Explanation "Dw i'n hoffi awyr iach." is a Welsh sentence that translates to …" at bounding box center [314, 411] width 629 height 823
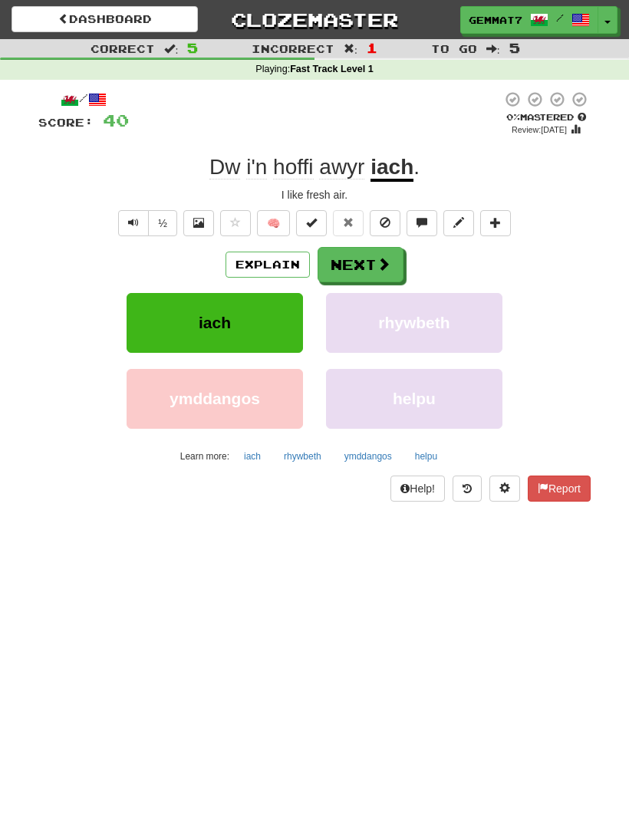
click at [252, 456] on button "iach" at bounding box center [253, 456] width 34 height 23
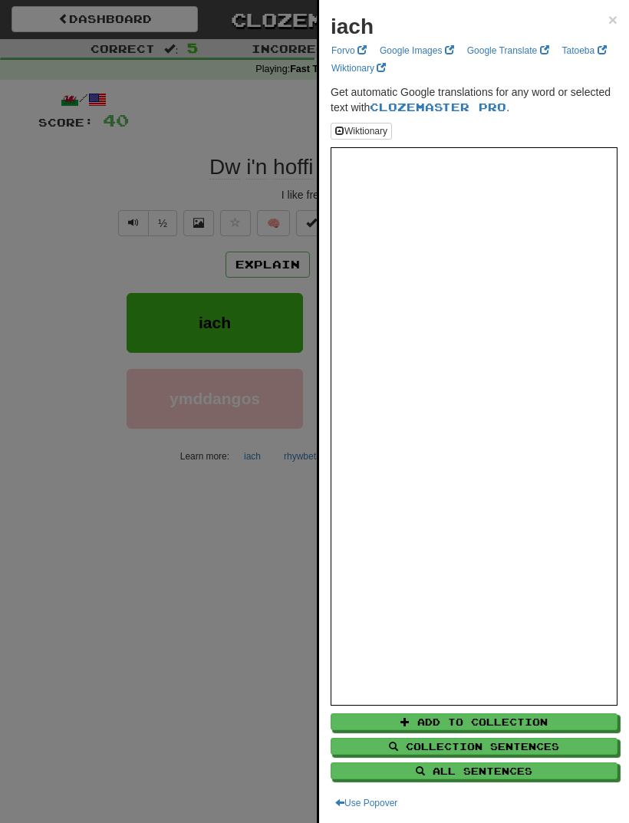
click at [163, 555] on div at bounding box center [314, 411] width 629 height 823
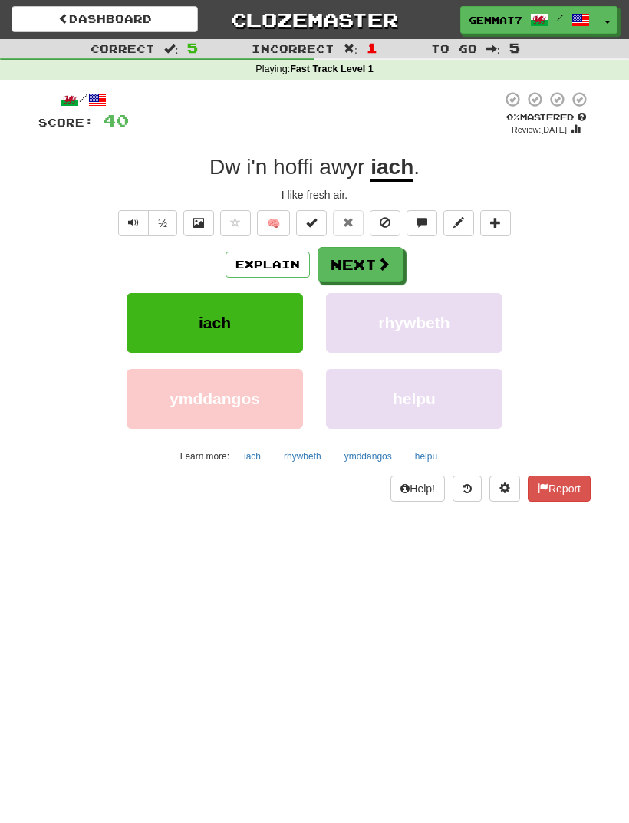
click at [377, 463] on button "ymddangos" at bounding box center [368, 456] width 64 height 23
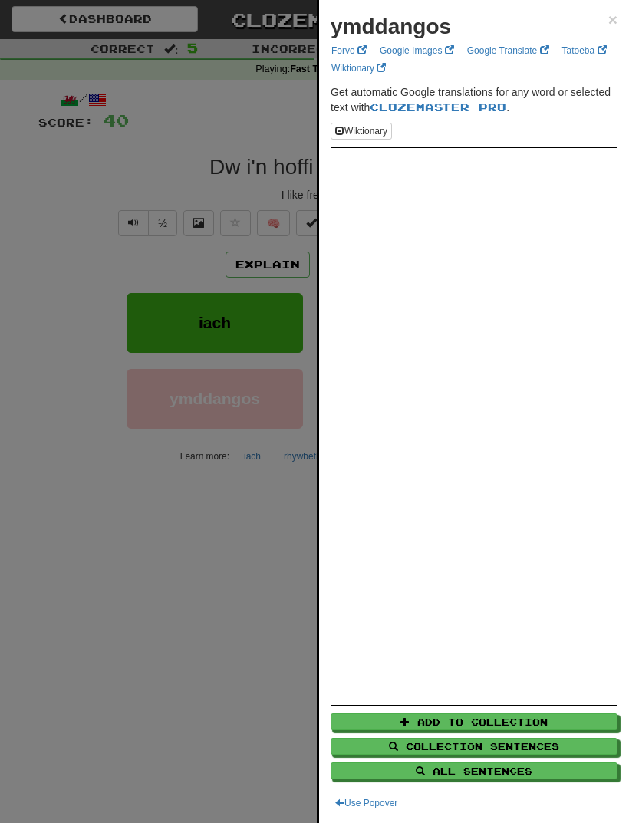
click at [146, 624] on div at bounding box center [314, 411] width 629 height 823
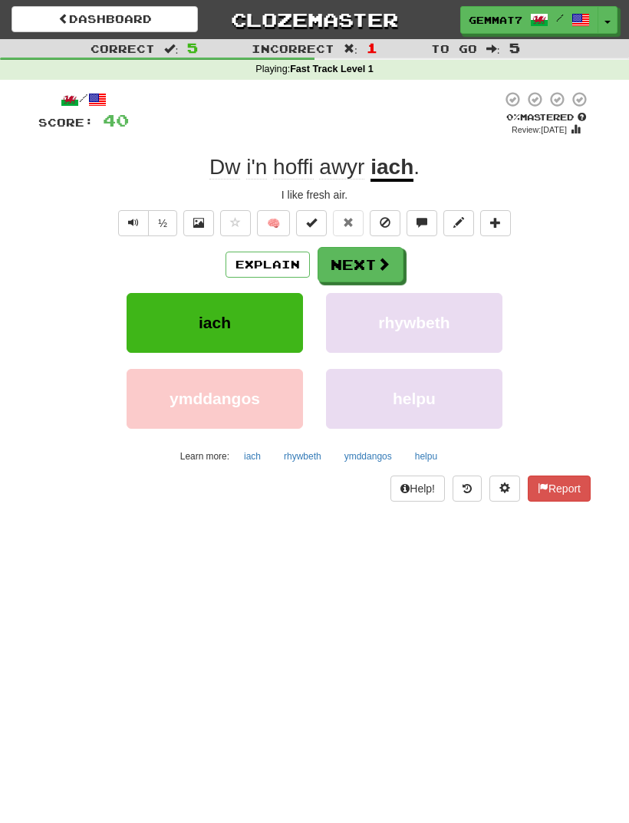
click at [375, 259] on button "Next" at bounding box center [361, 264] width 86 height 35
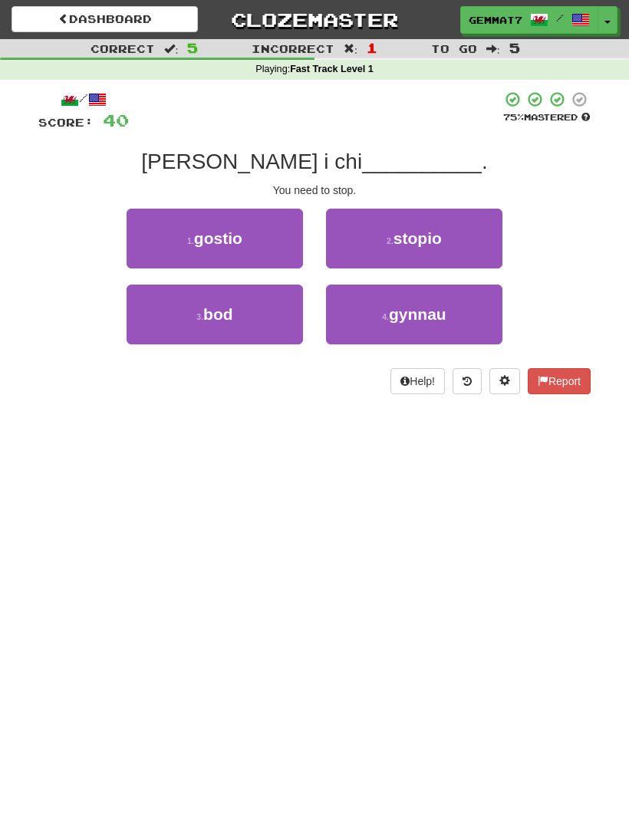
click at [409, 213] on button "2 . stopio" at bounding box center [414, 239] width 176 height 60
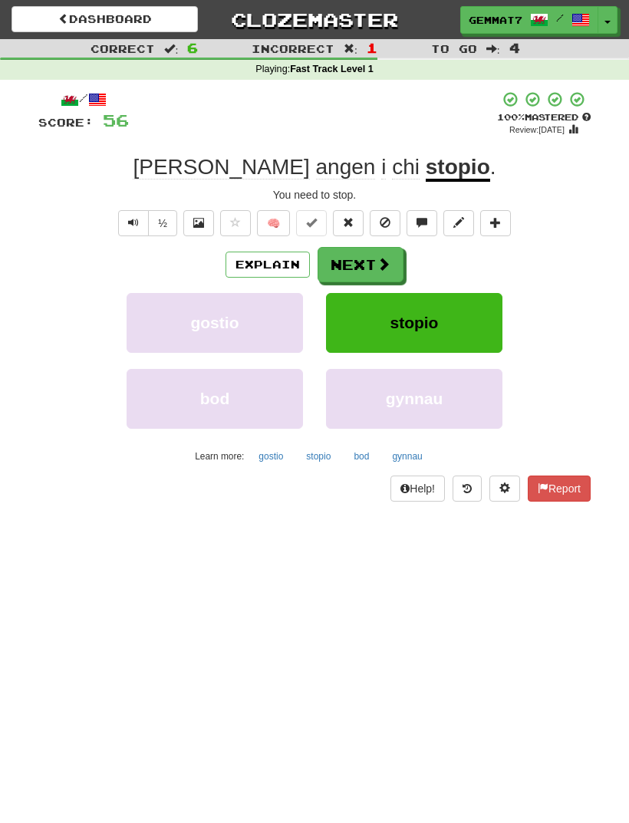
click at [371, 263] on button "Next" at bounding box center [361, 264] width 86 height 35
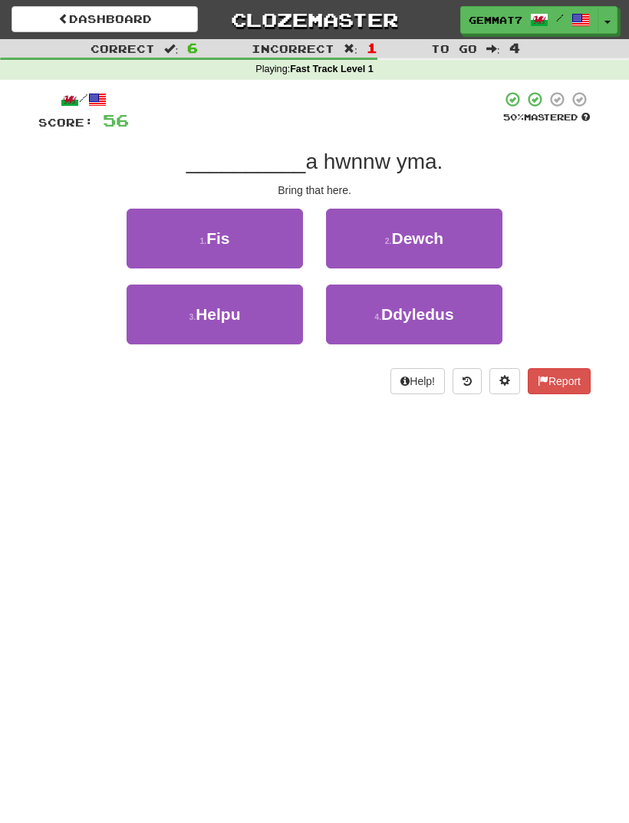
click at [423, 220] on button "2 . Dewch" at bounding box center [414, 239] width 176 height 60
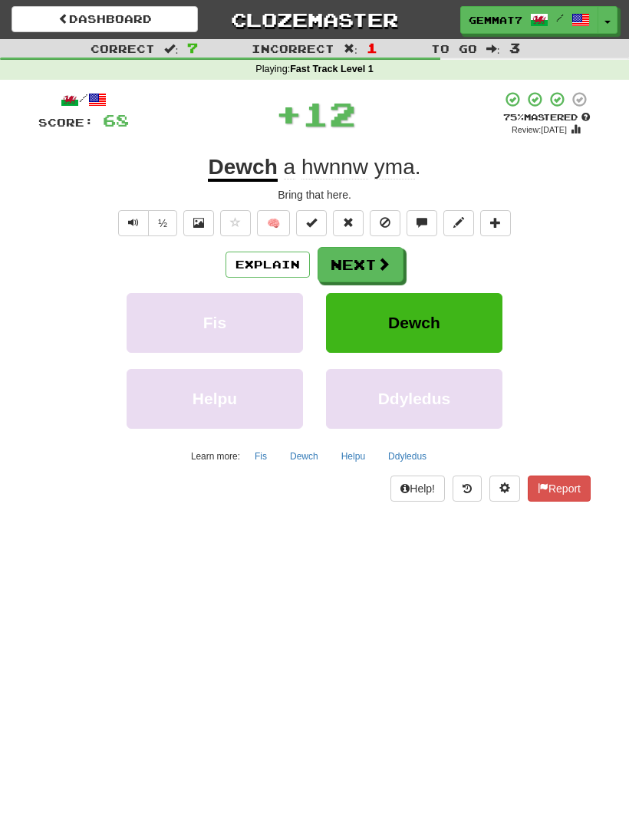
click at [311, 448] on button "Dewch" at bounding box center [304, 456] width 45 height 23
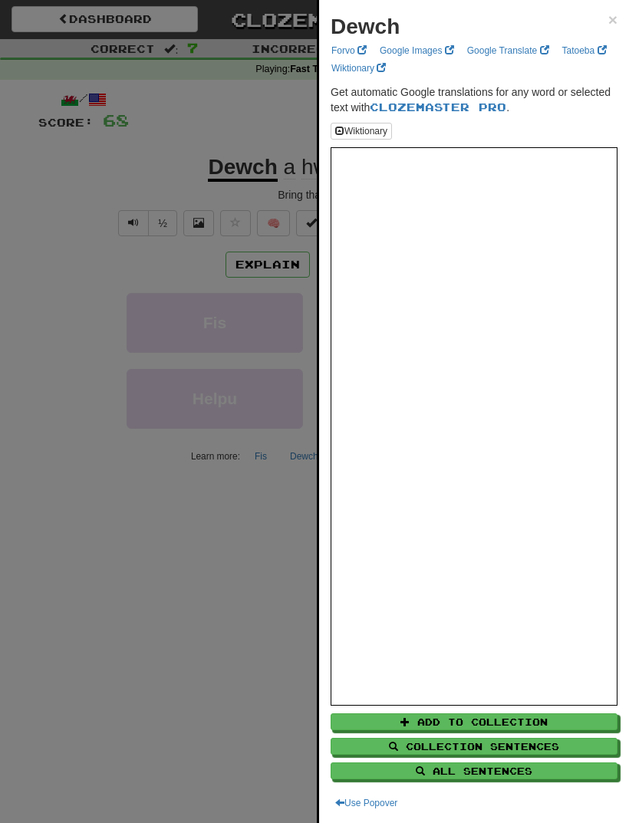
click at [56, 568] on div at bounding box center [314, 411] width 629 height 823
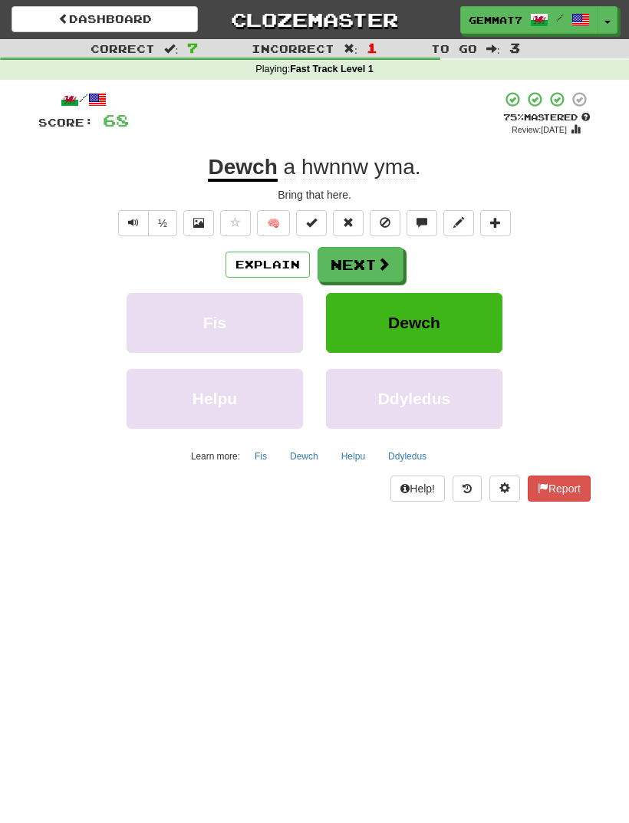
click at [358, 269] on button "Next" at bounding box center [361, 264] width 86 height 35
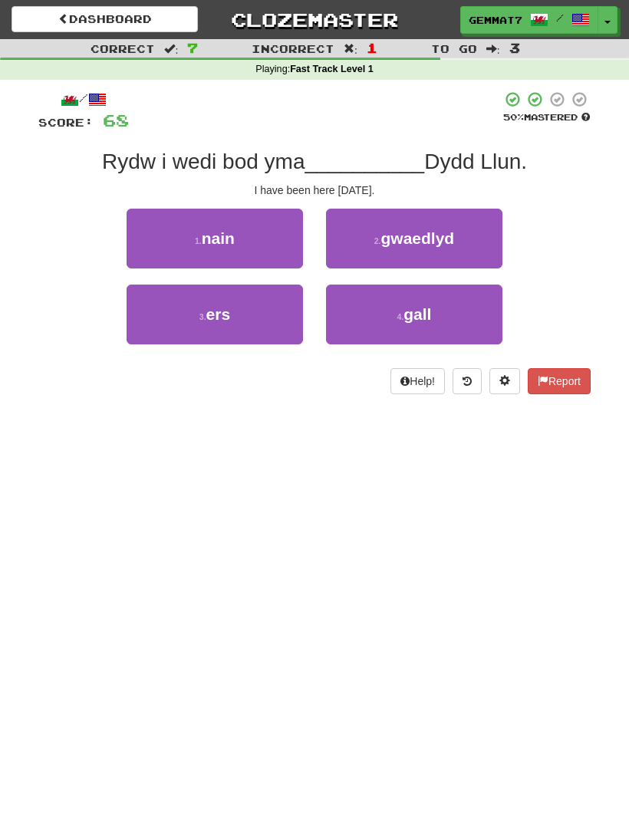
click at [199, 317] on small "3 ." at bounding box center [202, 316] width 7 height 9
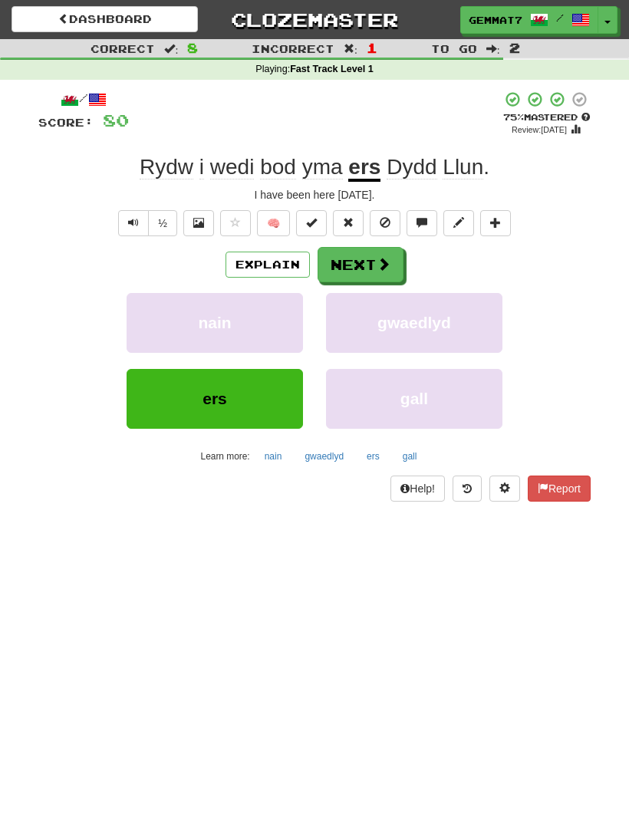
click at [391, 264] on button "Next" at bounding box center [361, 264] width 86 height 35
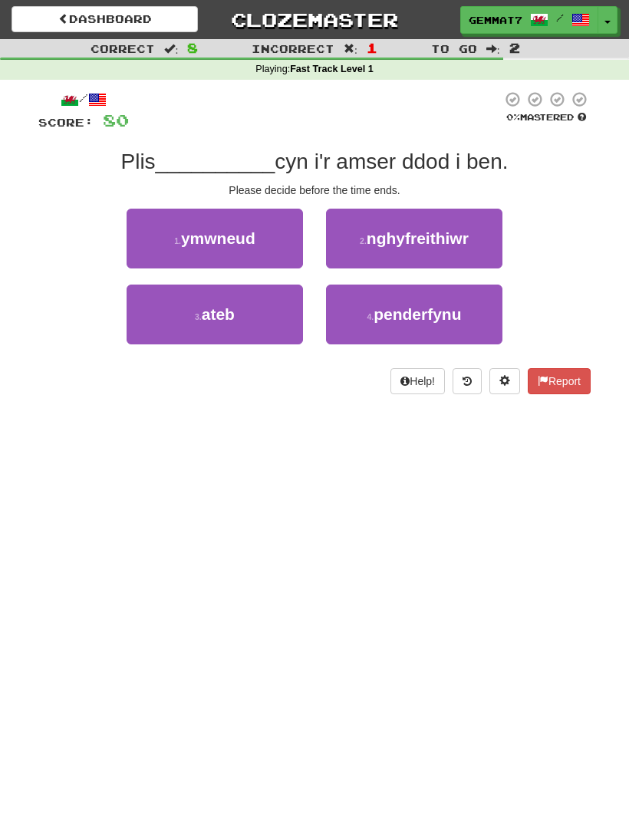
click at [386, 341] on button "4 . penderfynu" at bounding box center [414, 315] width 176 height 60
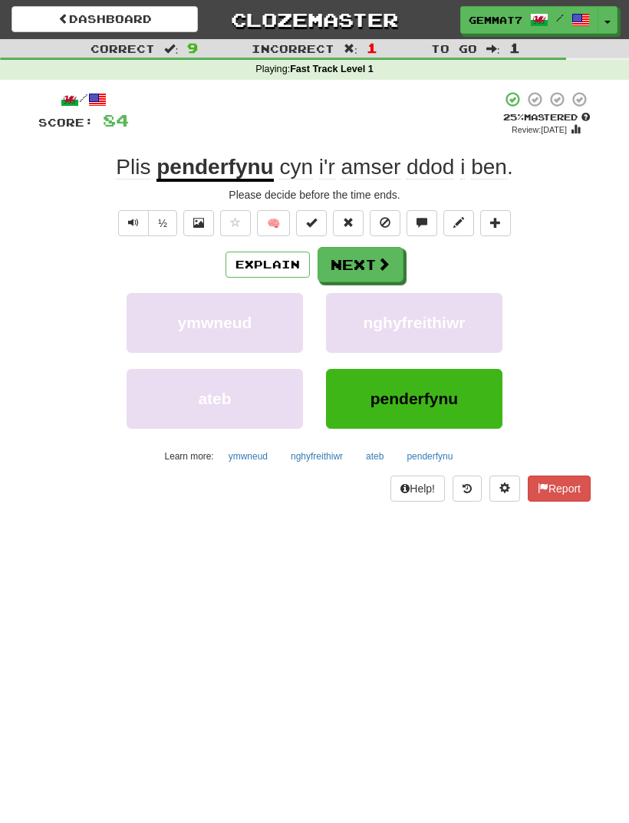
click at [256, 273] on button "Explain" at bounding box center [268, 265] width 84 height 26
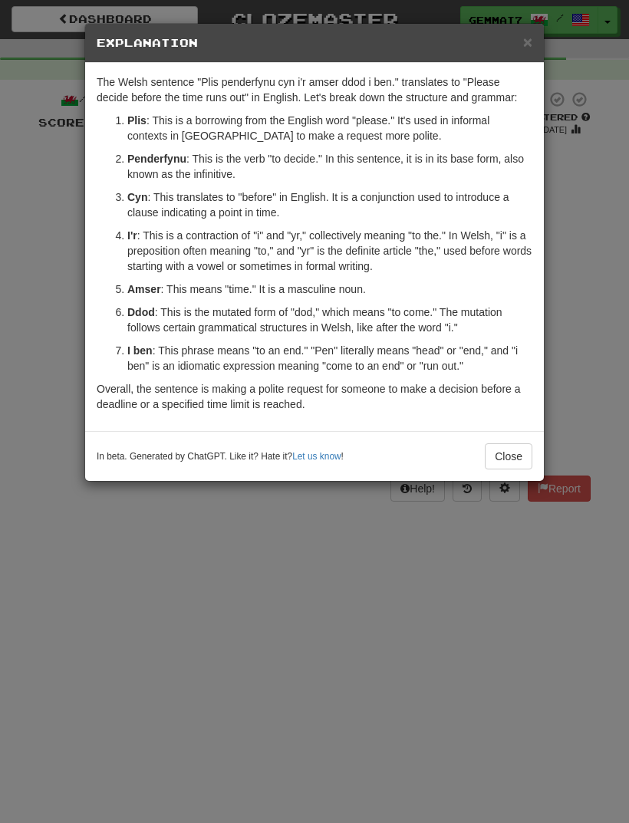
click at [127, 663] on div "× Explanation The Welsh sentence "Plis penderfynu cyn i'r amser ddod i ben." tr…" at bounding box center [314, 411] width 629 height 823
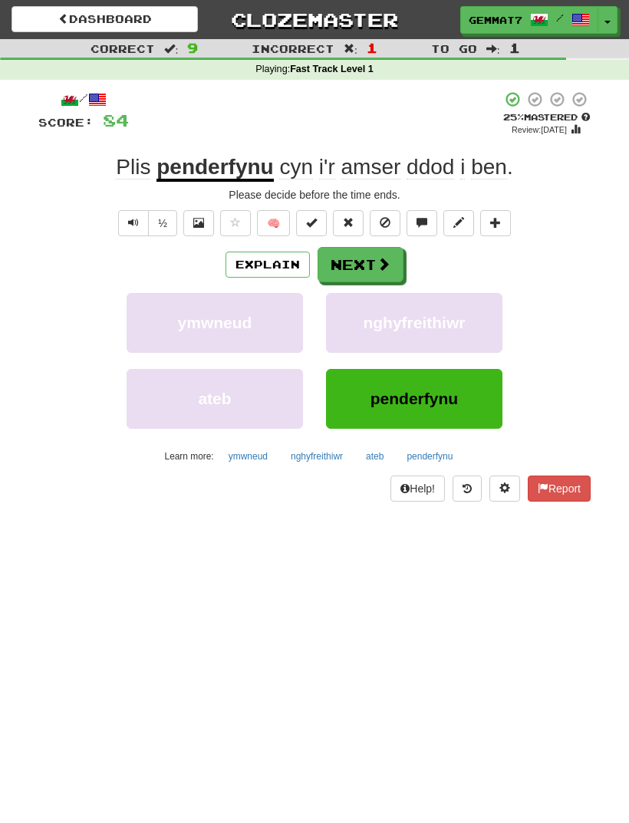
click at [351, 265] on button "Next" at bounding box center [361, 264] width 86 height 35
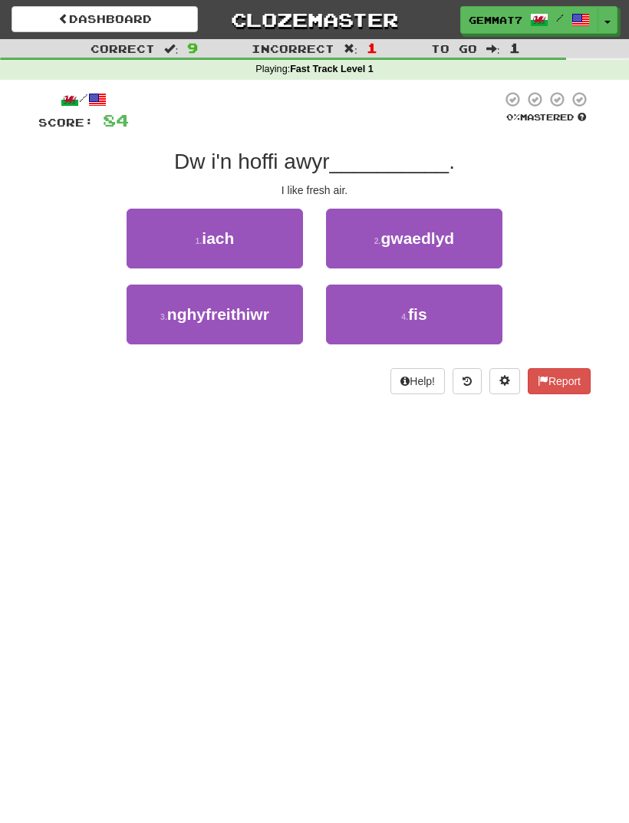
click at [198, 242] on small "1 ." at bounding box center [199, 240] width 7 height 9
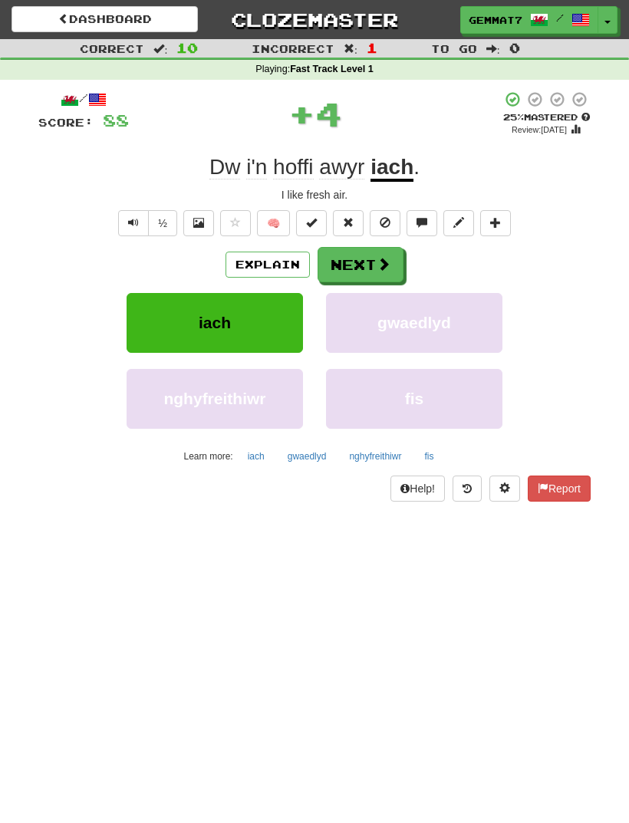
click at [352, 265] on button "Next" at bounding box center [361, 264] width 86 height 35
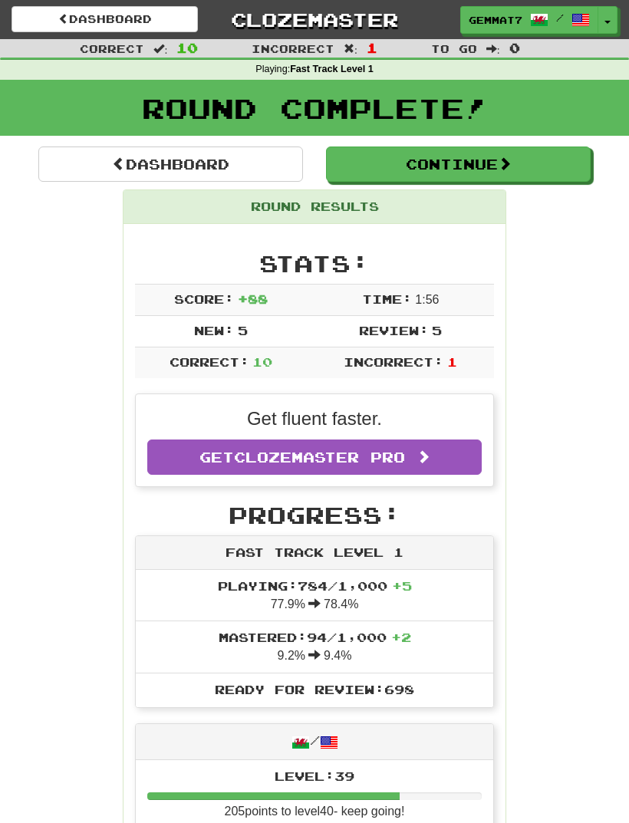
click at [394, 170] on button "Continue" at bounding box center [458, 164] width 265 height 35
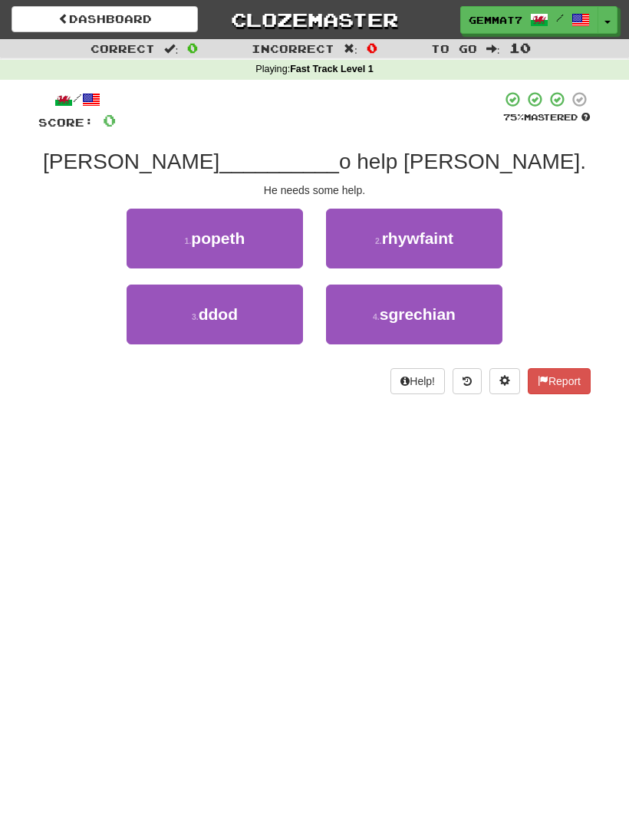
click at [431, 236] on span "rhywfaint" at bounding box center [417, 238] width 71 height 18
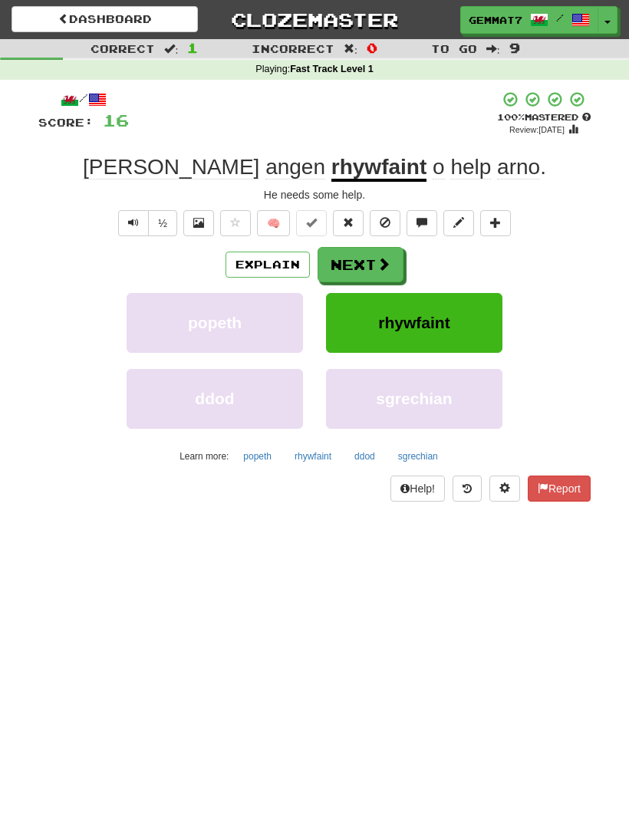
click at [380, 277] on button "Next" at bounding box center [361, 264] width 86 height 35
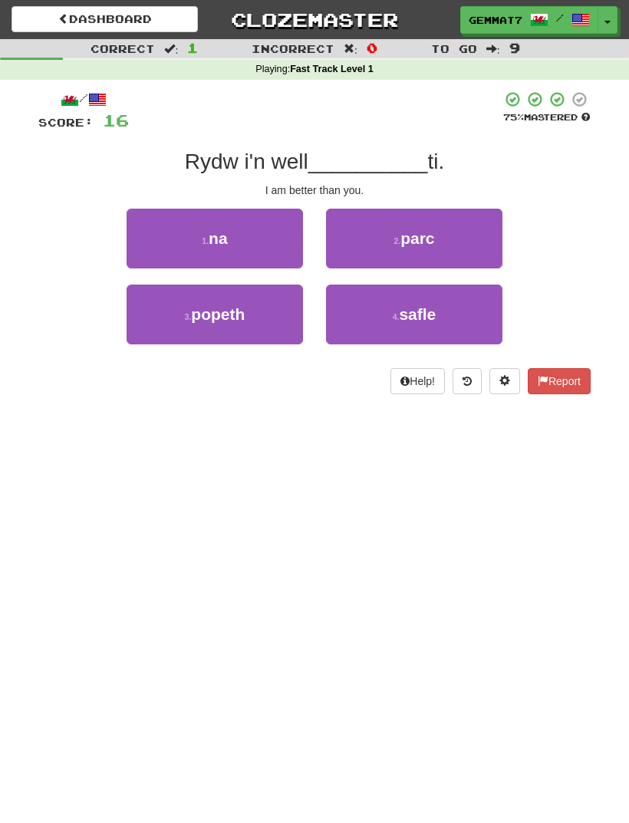
click at [223, 231] on span "na" at bounding box center [218, 238] width 19 height 18
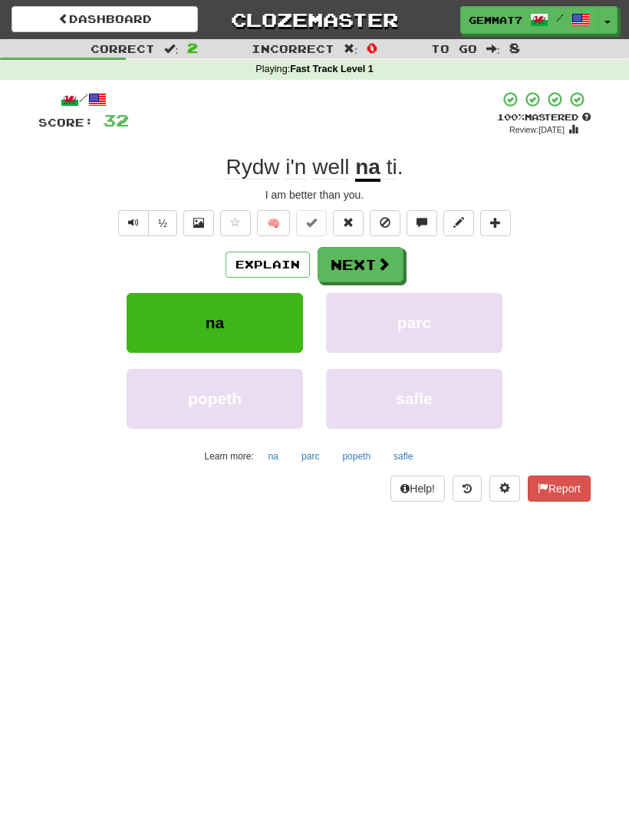
click at [358, 263] on button "Next" at bounding box center [361, 264] width 86 height 35
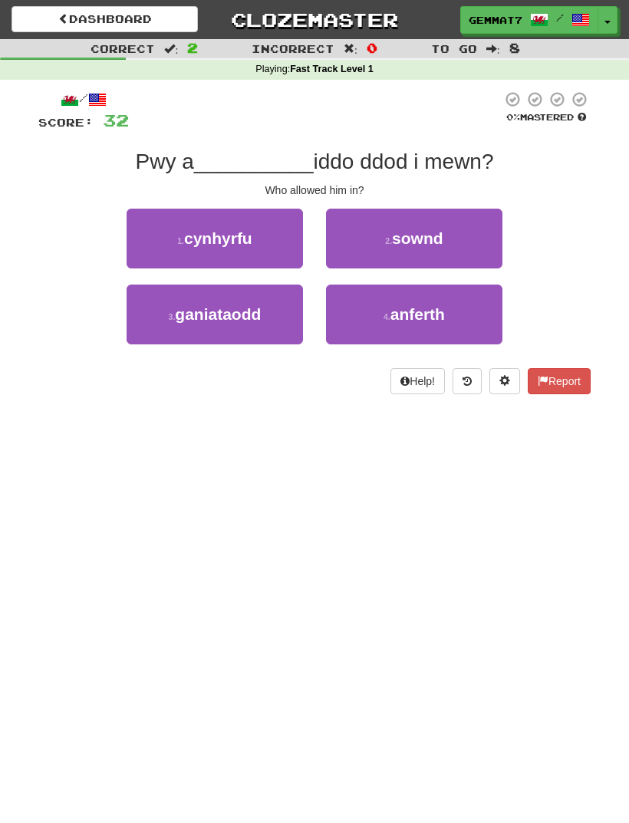
click at [187, 209] on button "1 . cynhyrfu" at bounding box center [215, 239] width 176 height 60
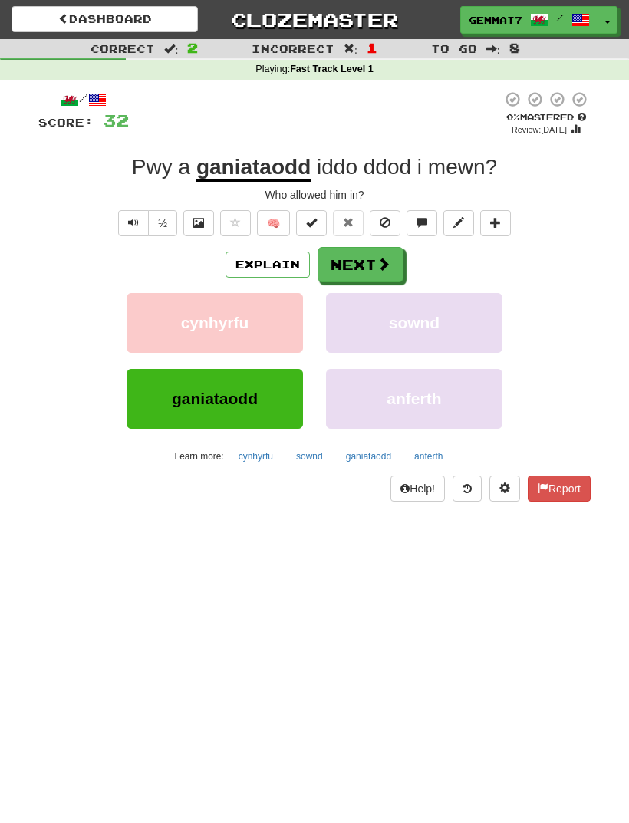
click at [256, 274] on button "Explain" at bounding box center [268, 265] width 84 height 26
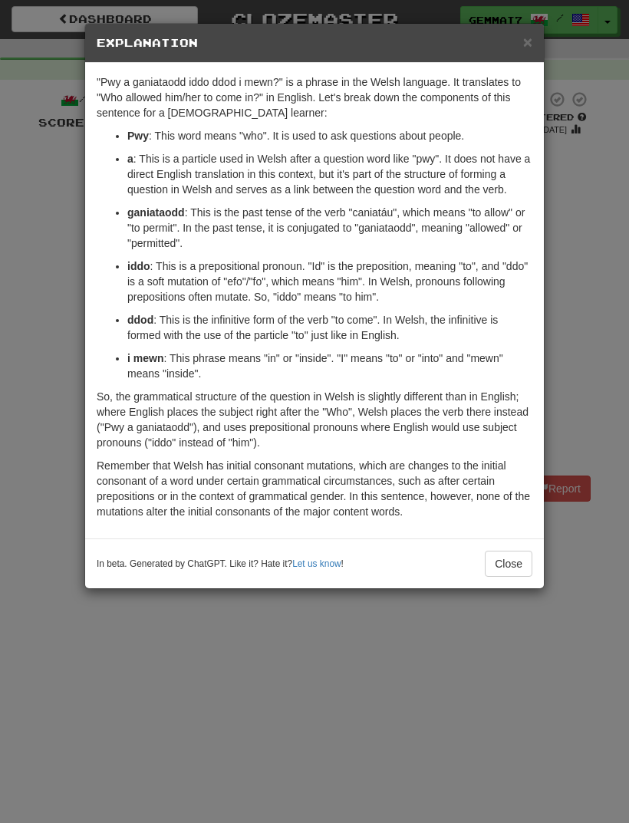
click at [56, 600] on div "× Explanation "Pwy a ganiataodd iddo ddod i mewn?" is a phrase in the Welsh lan…" at bounding box center [314, 411] width 629 height 823
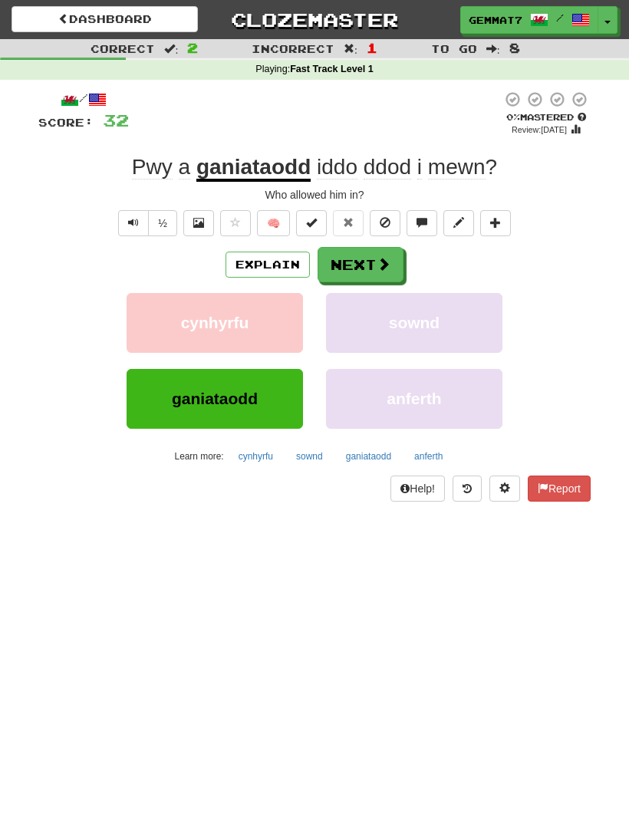
click at [255, 460] on button "cynhyrfu" at bounding box center [255, 456] width 51 height 23
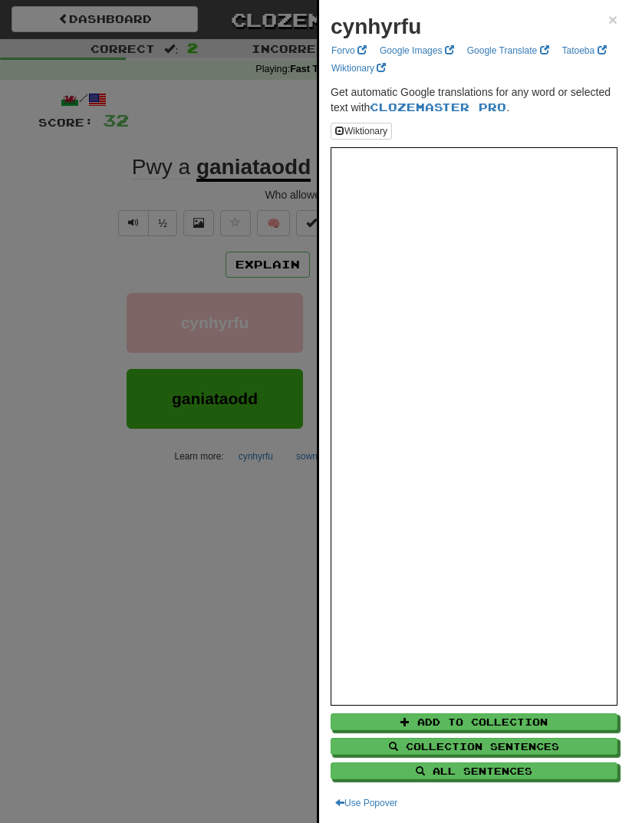
click at [65, 572] on div at bounding box center [314, 411] width 629 height 823
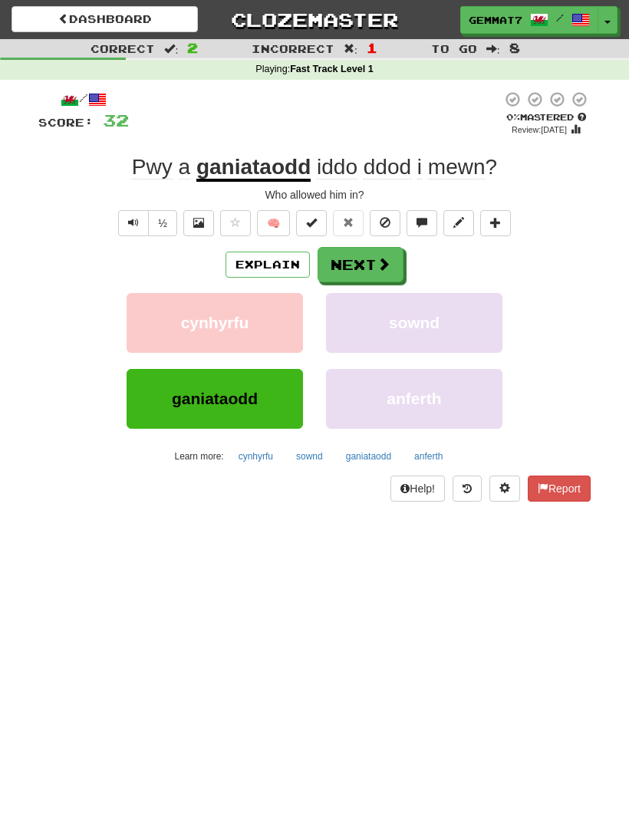
click at [361, 464] on button "ganiataodd" at bounding box center [369, 456] width 62 height 23
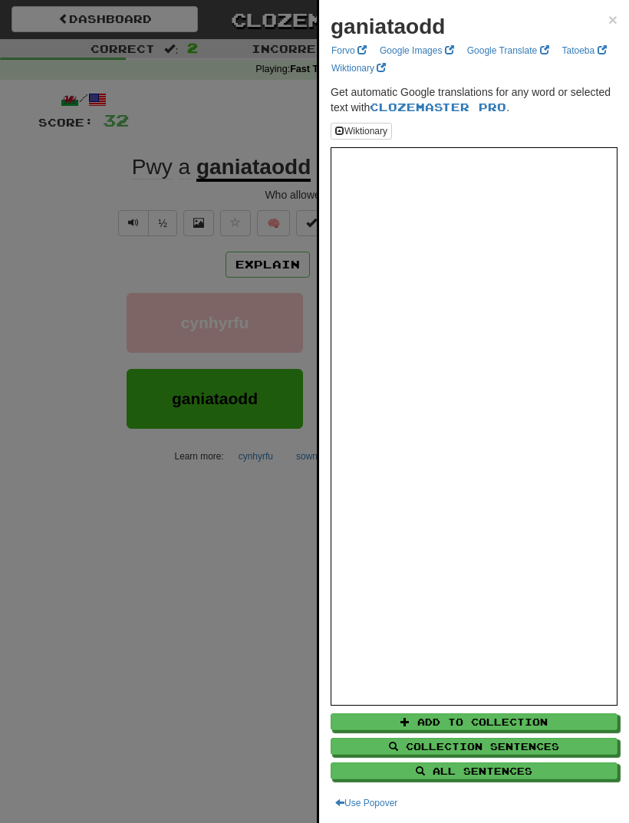
click at [54, 520] on div at bounding box center [314, 411] width 629 height 823
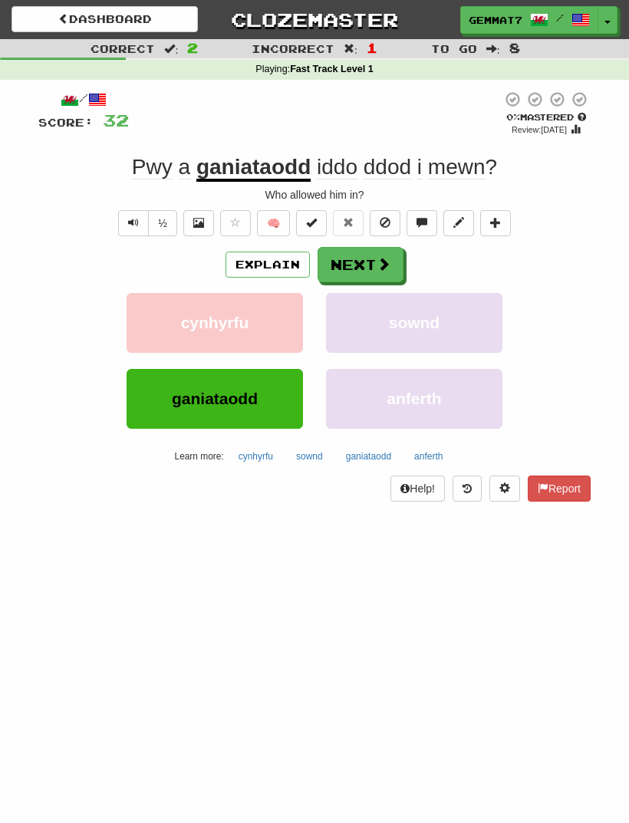
click at [271, 265] on button "Explain" at bounding box center [268, 265] width 84 height 26
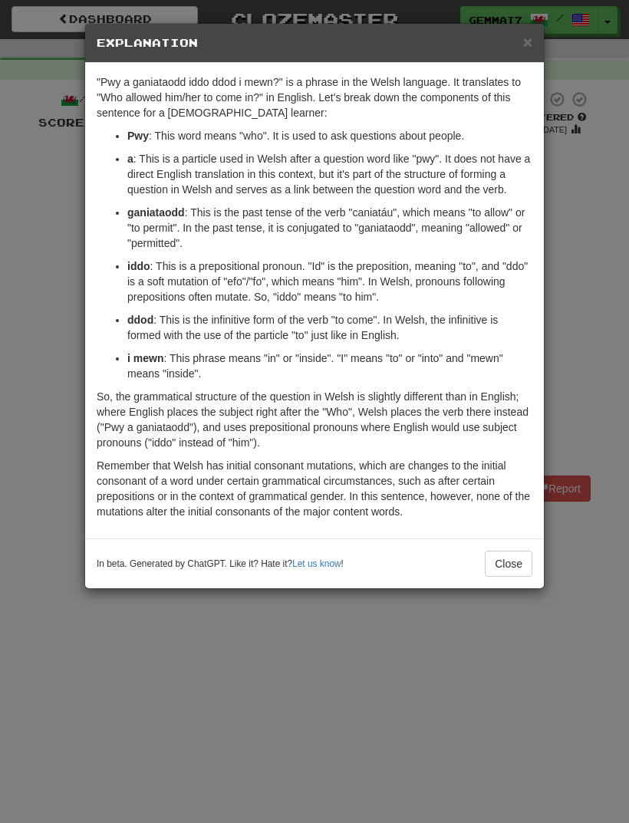
click at [21, 514] on div "× Explanation "Pwy a ganiataodd iddo ddod i mewn?" is a phrase in the Welsh lan…" at bounding box center [314, 411] width 629 height 823
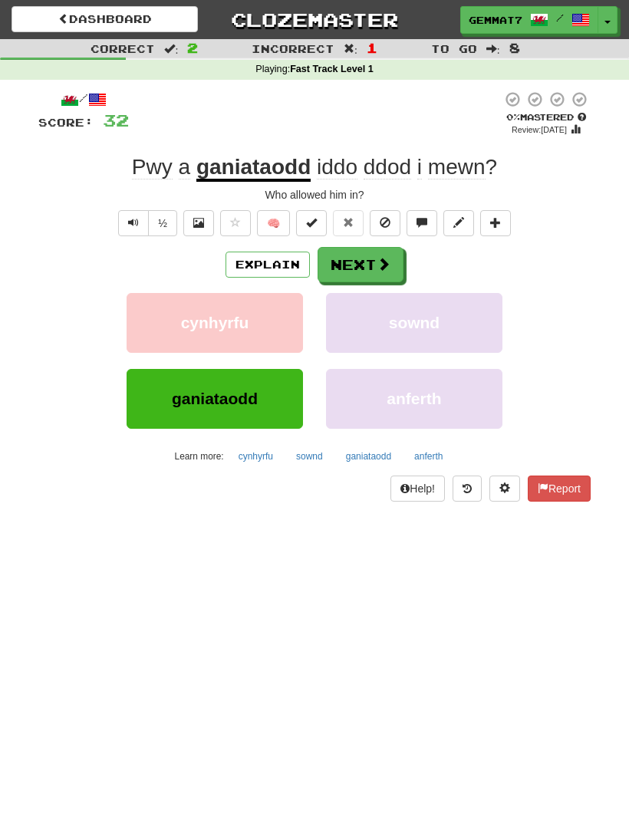
click at [374, 275] on button "Next" at bounding box center [361, 264] width 86 height 35
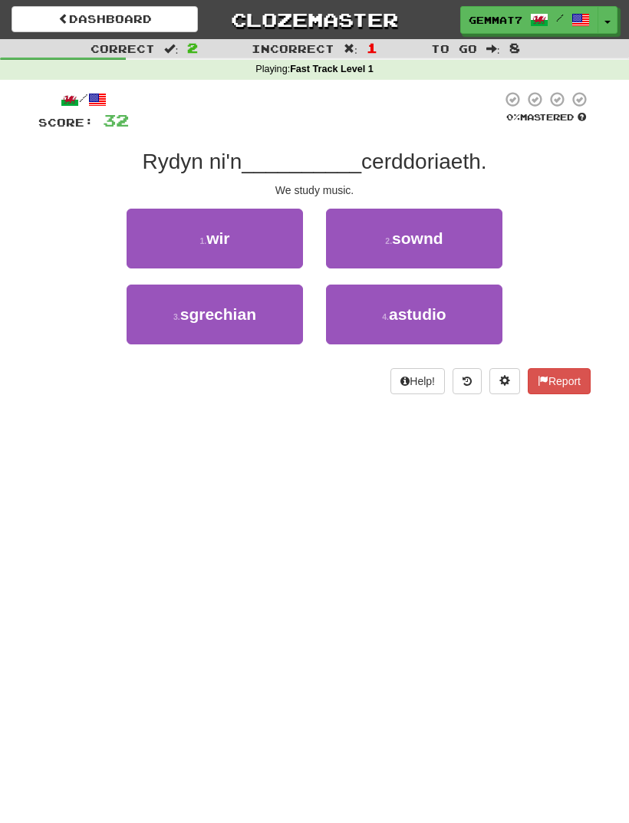
click at [463, 328] on button "4 . astudio" at bounding box center [414, 315] width 176 height 60
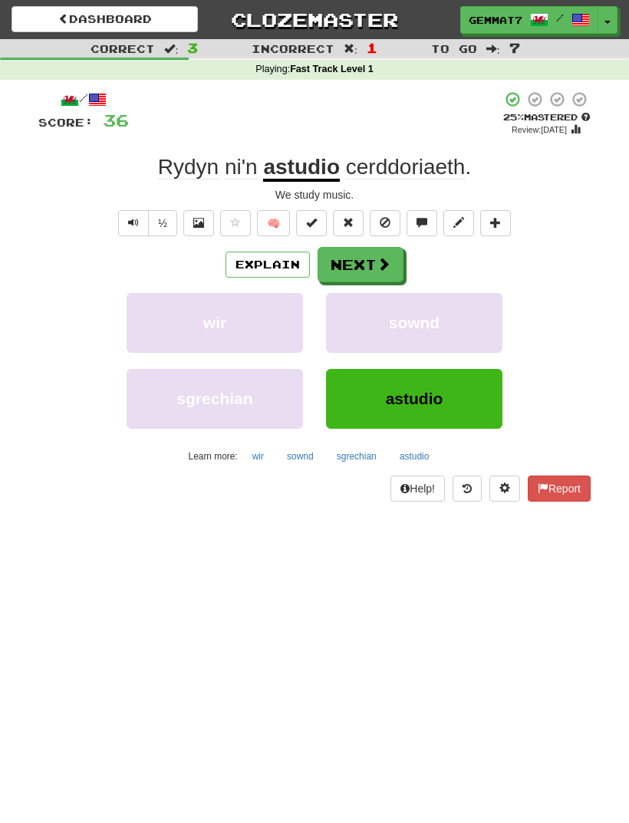
click at [377, 269] on span at bounding box center [384, 264] width 14 height 14
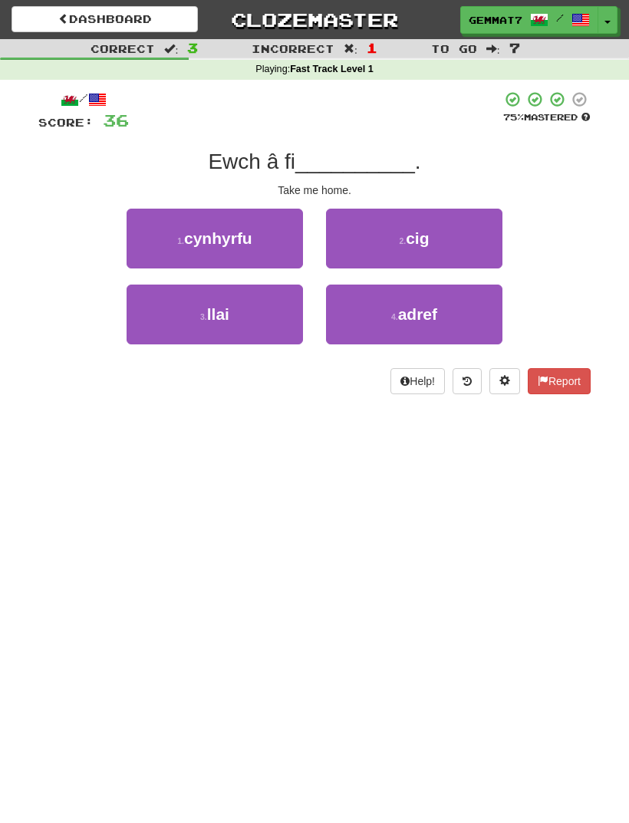
click at [448, 321] on button "4 . adref" at bounding box center [414, 315] width 176 height 60
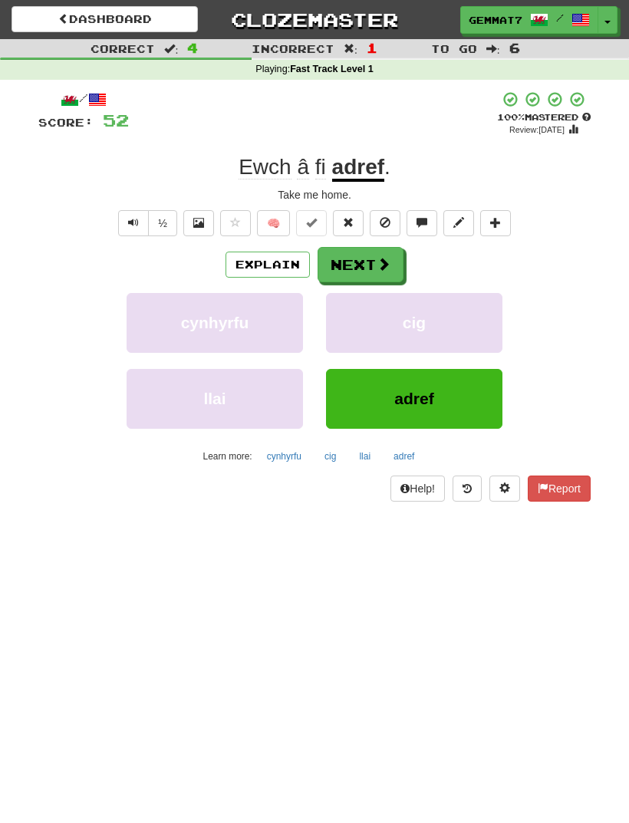
click at [374, 271] on button "Next" at bounding box center [361, 264] width 86 height 35
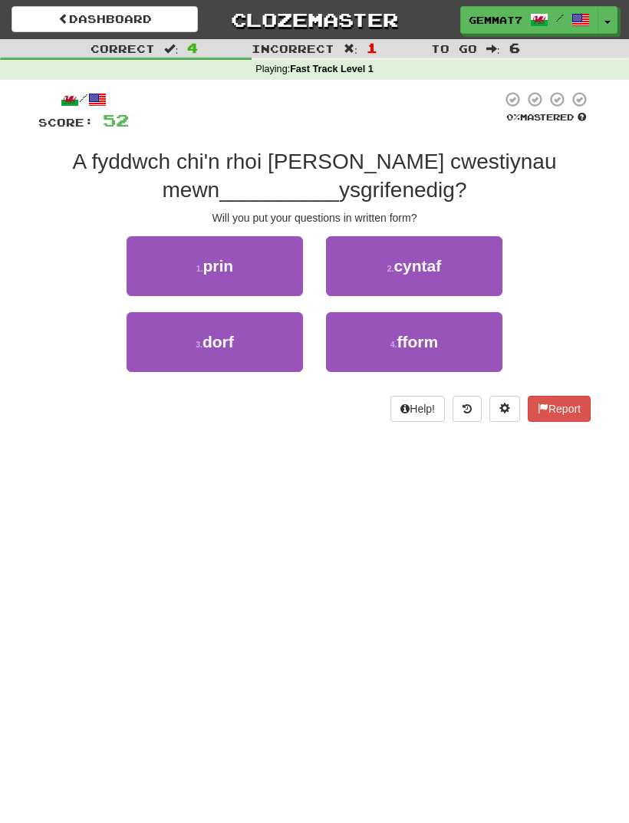
click at [459, 365] on button "4 . fform" at bounding box center [414, 342] width 176 height 60
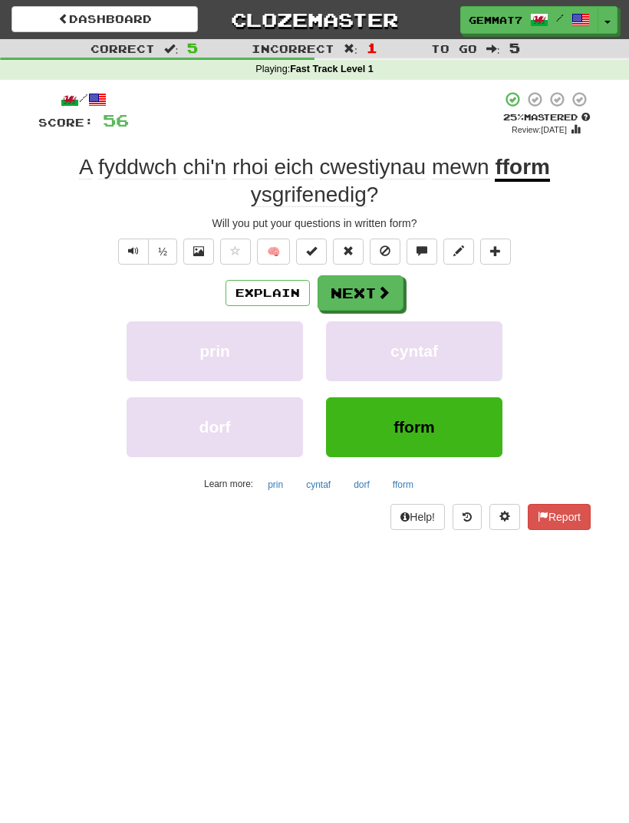
click at [365, 298] on button "Next" at bounding box center [361, 292] width 86 height 35
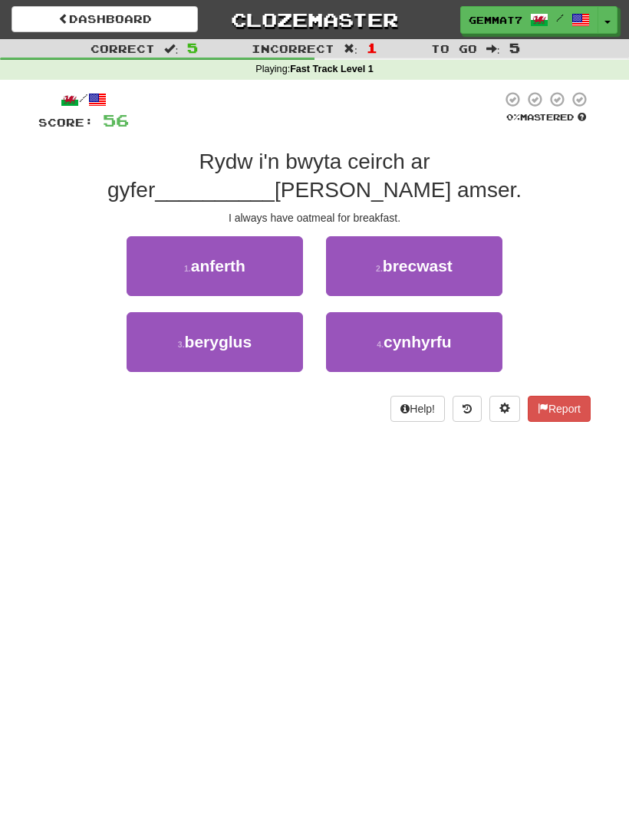
click at [462, 236] on button "2 . brecwast" at bounding box center [414, 266] width 176 height 60
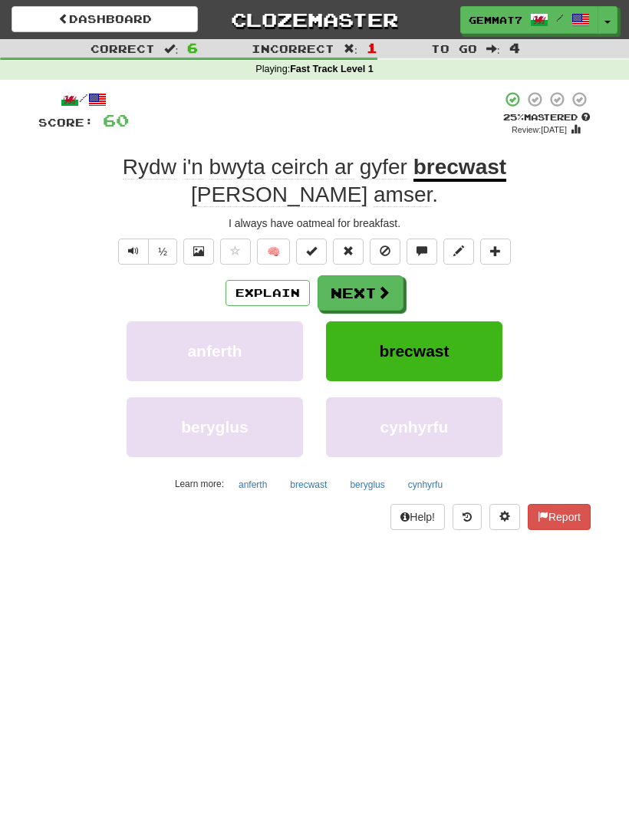
click at [256, 280] on button "Explain" at bounding box center [268, 293] width 84 height 26
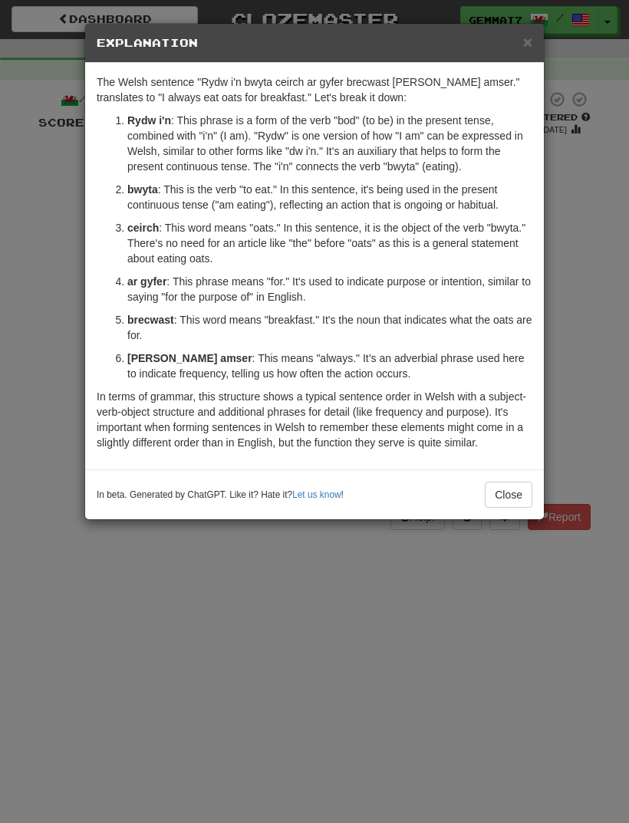
click at [77, 608] on div "× Explanation The Welsh sentence "Rydw i'n bwyta ceirch ar gyfer brecwast bob a…" at bounding box center [314, 411] width 629 height 823
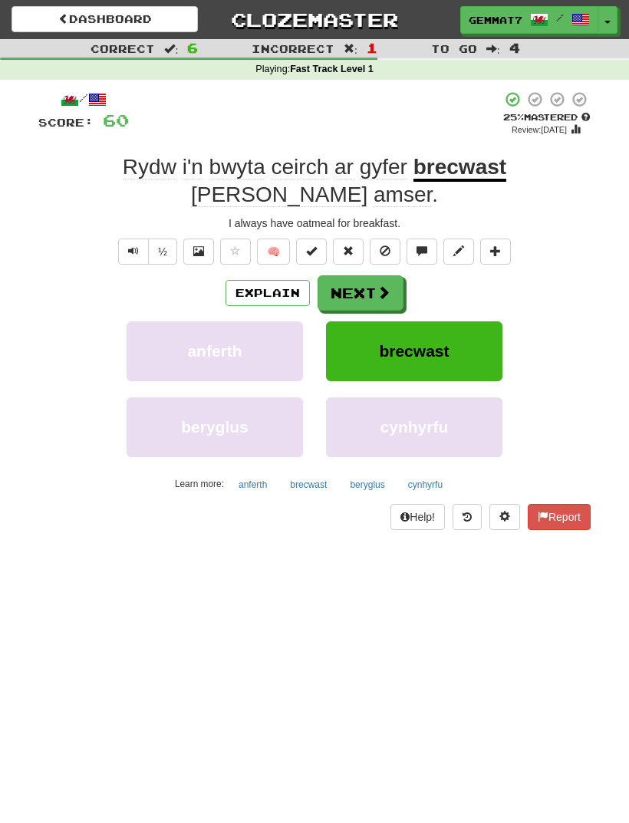
click at [370, 275] on button "Next" at bounding box center [361, 292] width 86 height 35
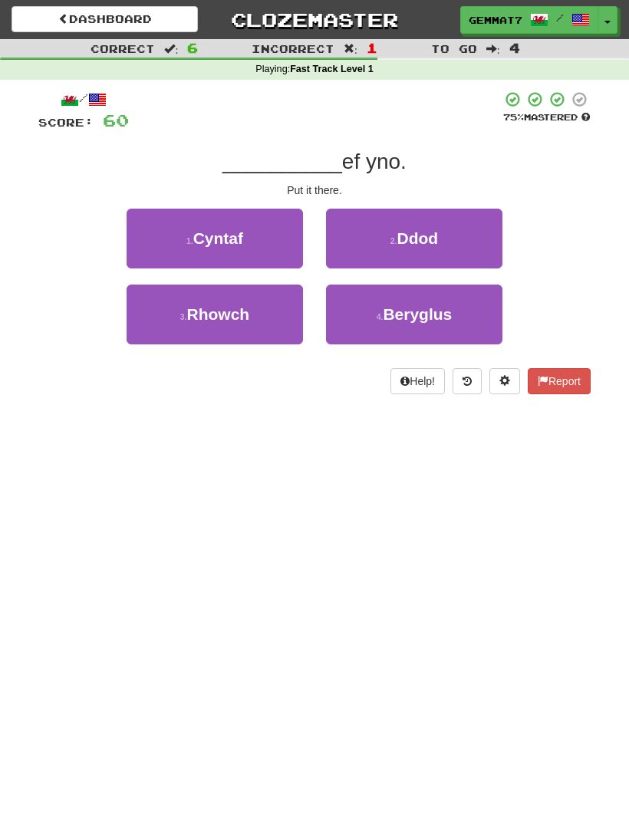
click at [157, 334] on button "3 . Rhowch" at bounding box center [215, 315] width 176 height 60
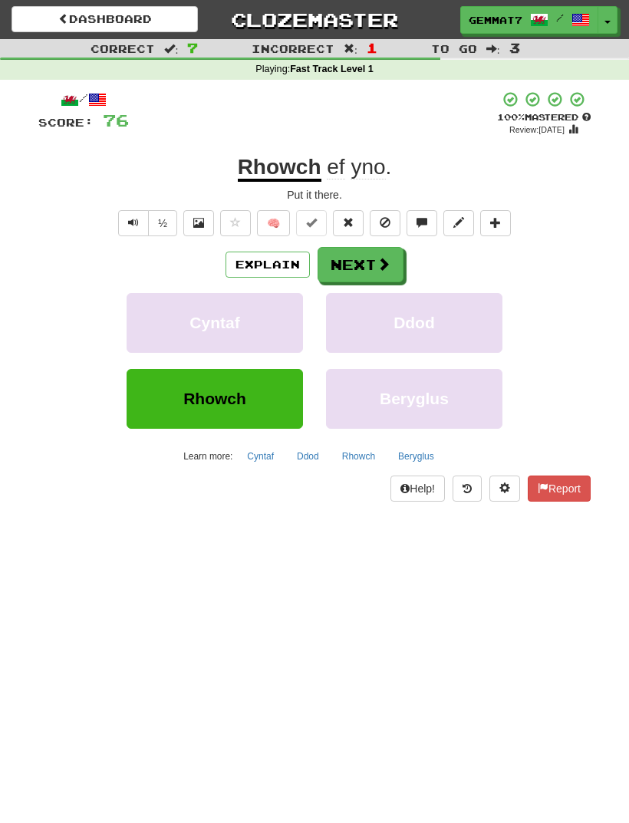
click at [374, 267] on button "Next" at bounding box center [361, 264] width 86 height 35
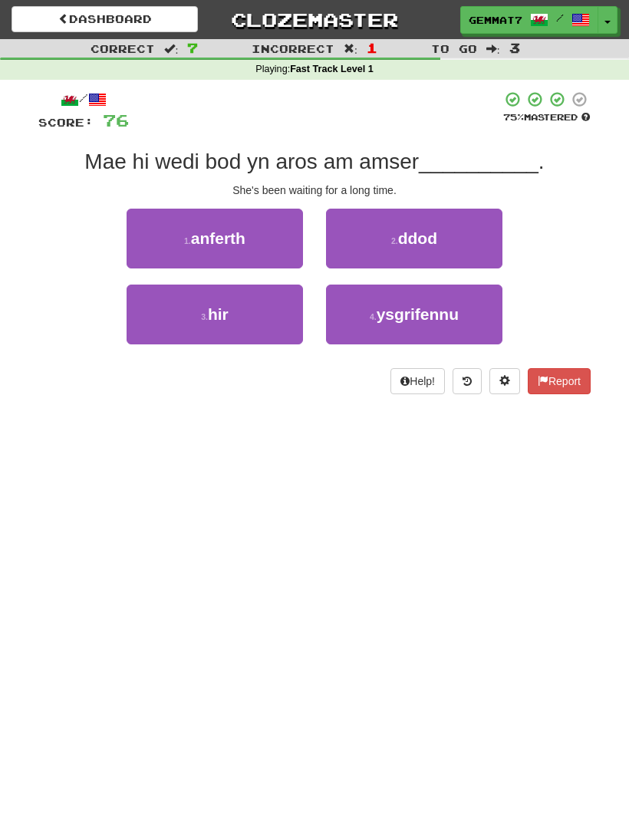
click at [151, 331] on button "3 . hir" at bounding box center [215, 315] width 176 height 60
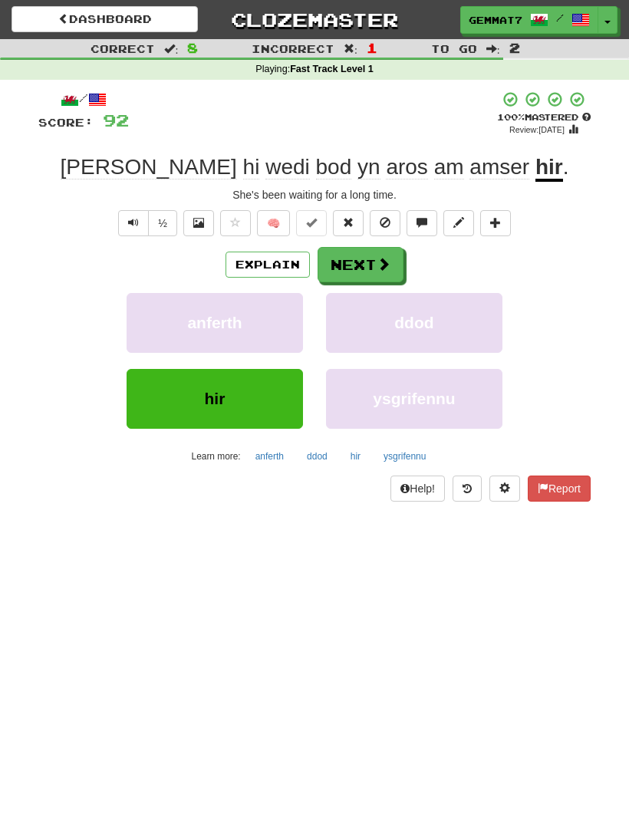
click at [338, 274] on button "Next" at bounding box center [361, 264] width 86 height 35
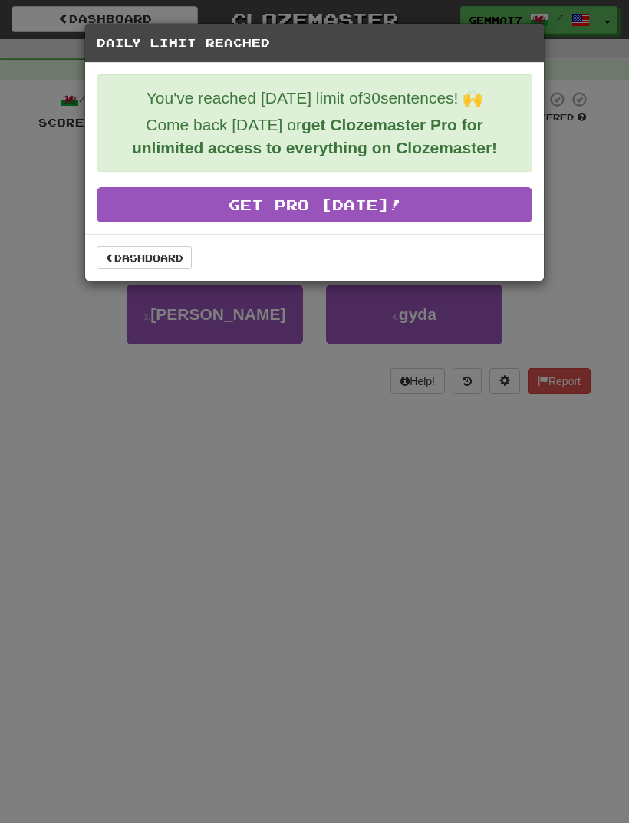
click at [130, 258] on link "Dashboard" at bounding box center [144, 257] width 95 height 23
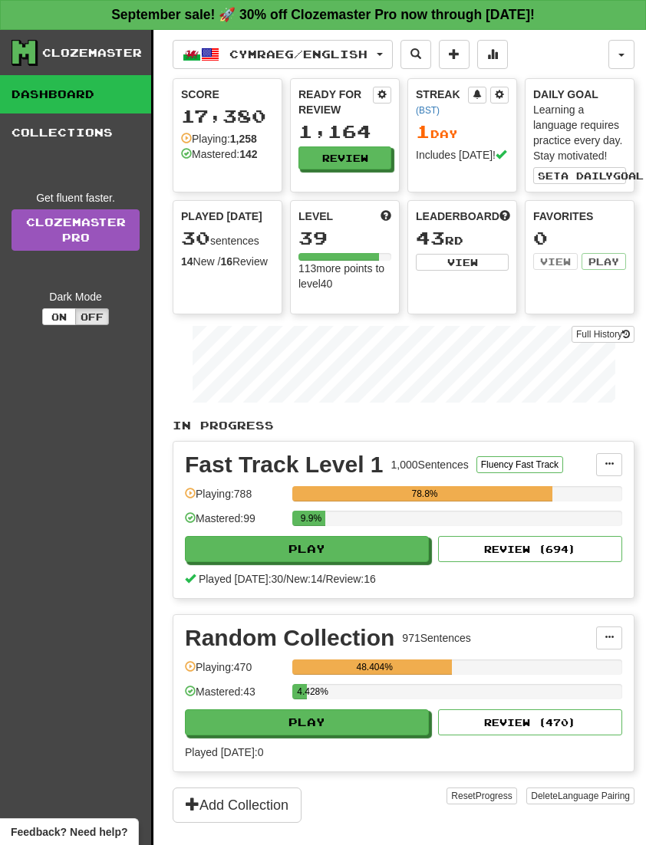
click at [358, 64] on button "Cymraeg / English" at bounding box center [283, 54] width 220 height 29
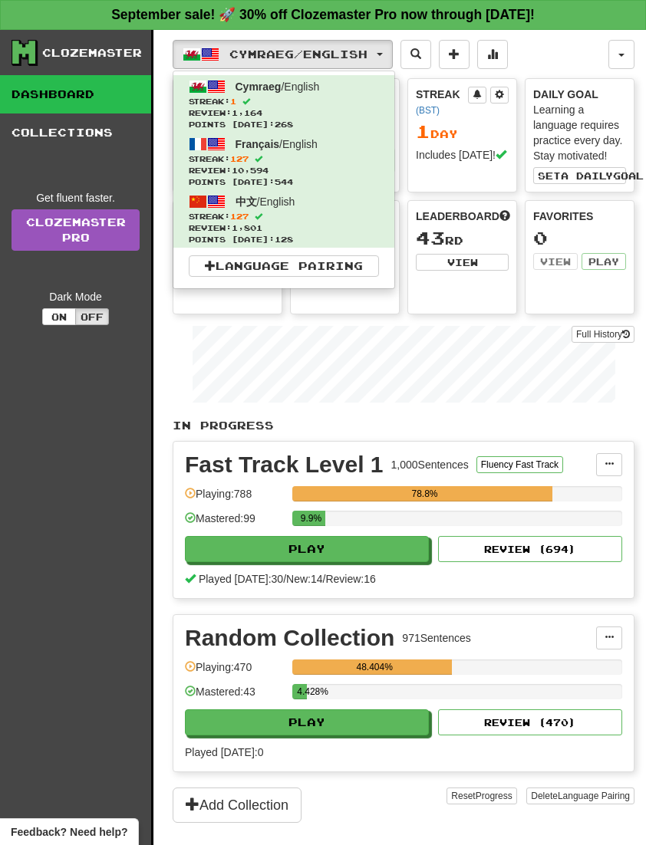
click at [350, 265] on link "Language Pairing" at bounding box center [284, 265] width 190 height 21
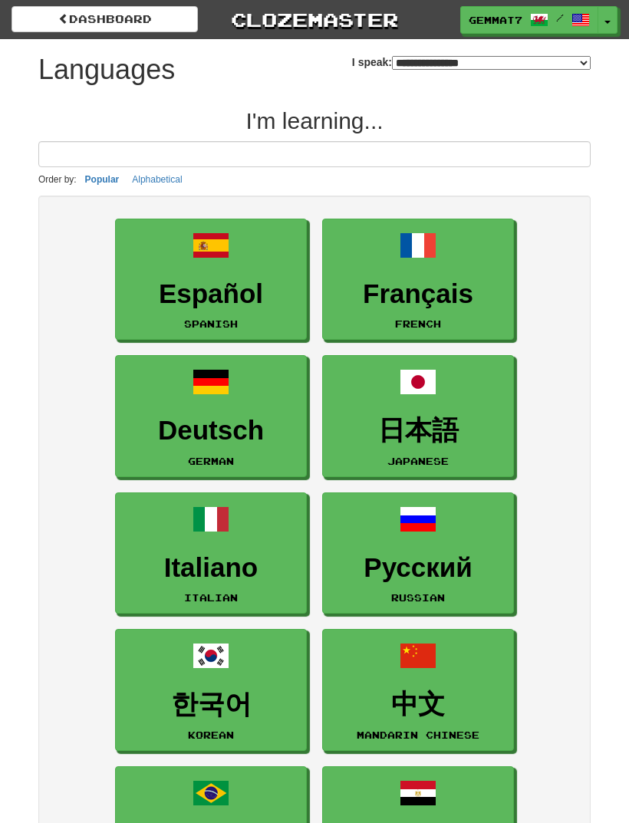
select select "*******"
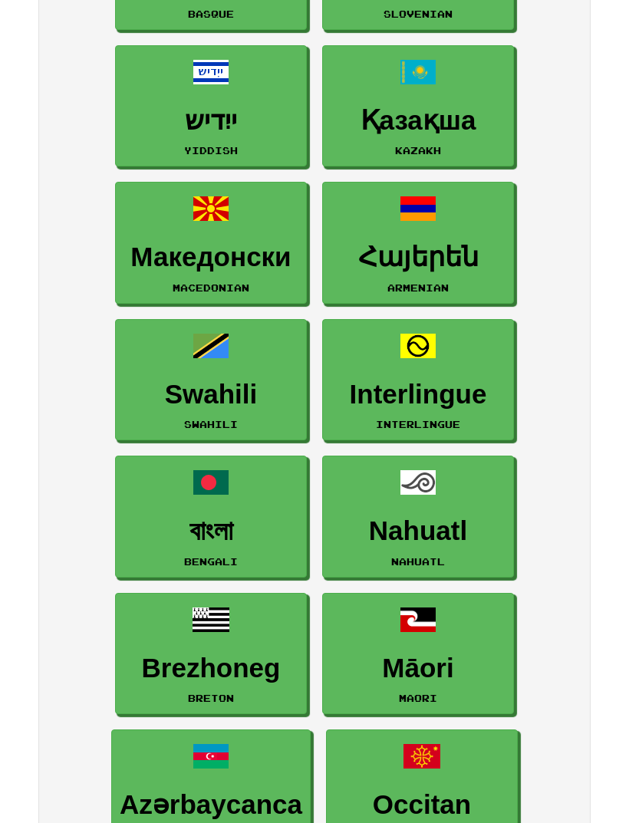
scroll to position [3733, 0]
